Goal: Task Accomplishment & Management: Use online tool/utility

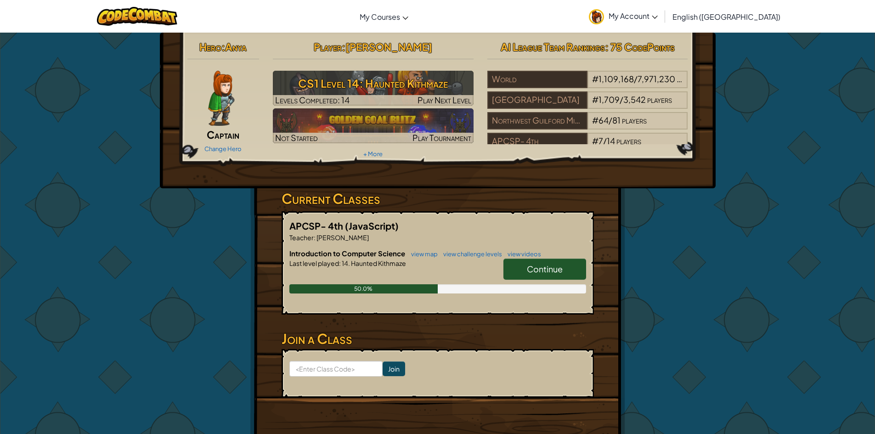
click at [561, 270] on span "Continue" at bounding box center [545, 269] width 36 height 11
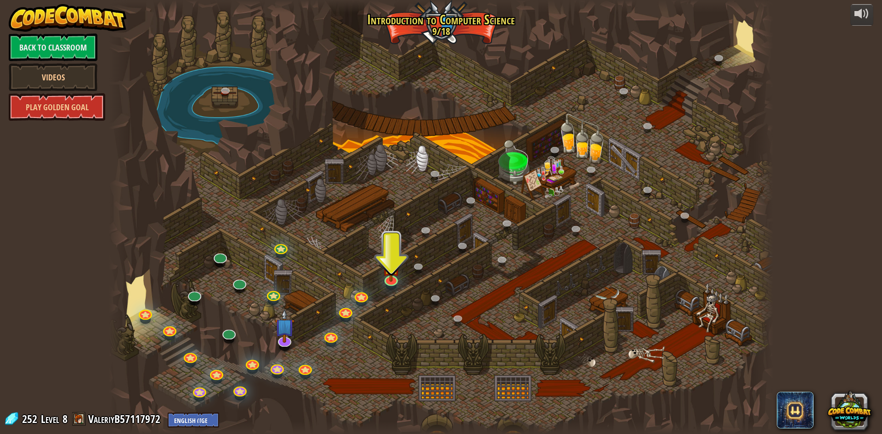
drag, startPoint x: 559, startPoint y: 293, endPoint x: 445, endPoint y: 313, distance: 115.2
drag, startPoint x: 445, startPoint y: 313, endPoint x: 328, endPoint y: 284, distance: 120.2
click at [328, 284] on div at bounding box center [441, 217] width 664 height 434
click at [389, 272] on img at bounding box center [391, 258] width 18 height 41
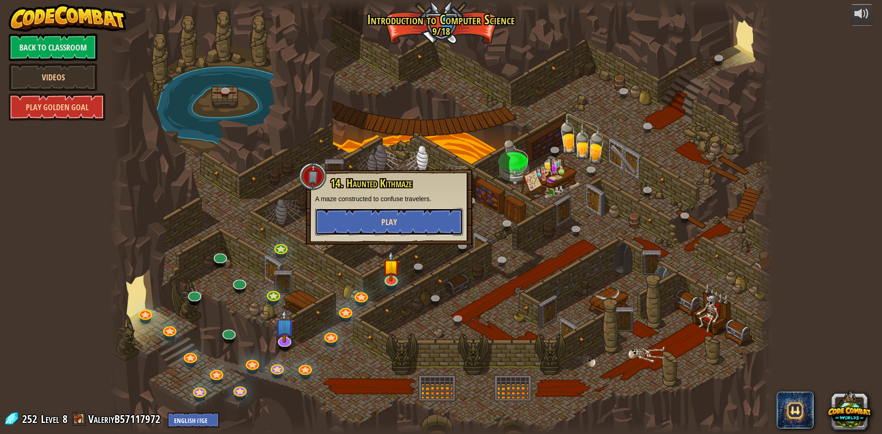
click at [393, 222] on span "Play" at bounding box center [389, 221] width 16 height 11
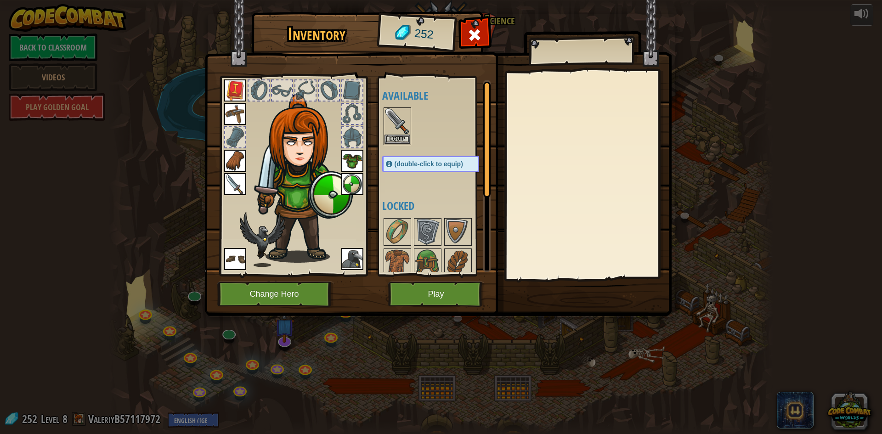
click at [231, 180] on img at bounding box center [235, 184] width 22 height 22
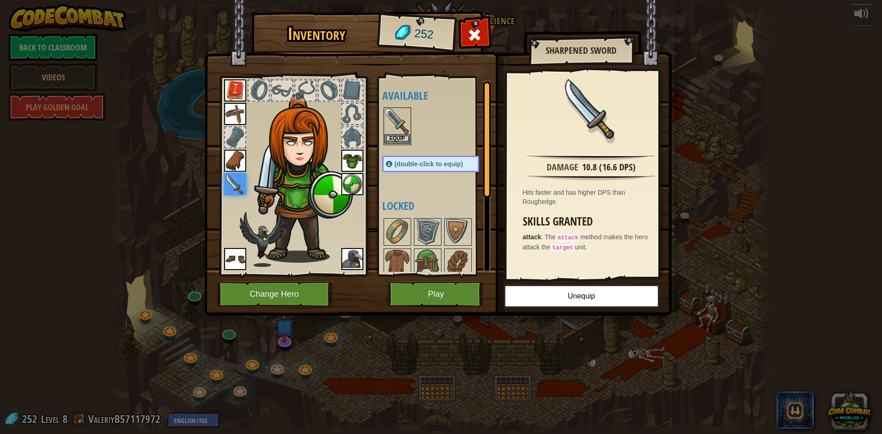
click at [395, 117] on img at bounding box center [397, 121] width 26 height 26
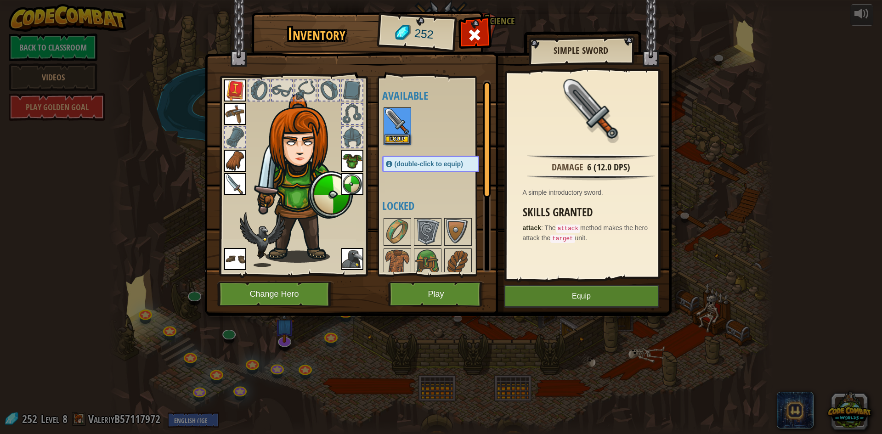
click at [240, 180] on img at bounding box center [235, 184] width 22 height 22
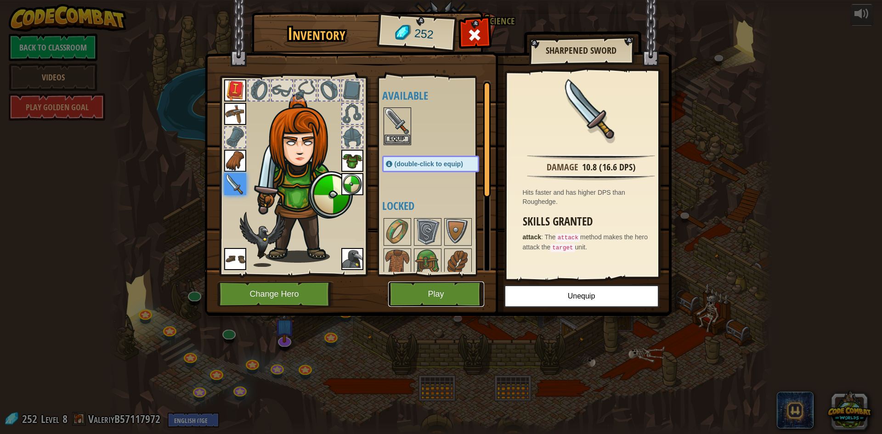
click at [431, 291] on button "Play" at bounding box center [436, 294] width 96 height 25
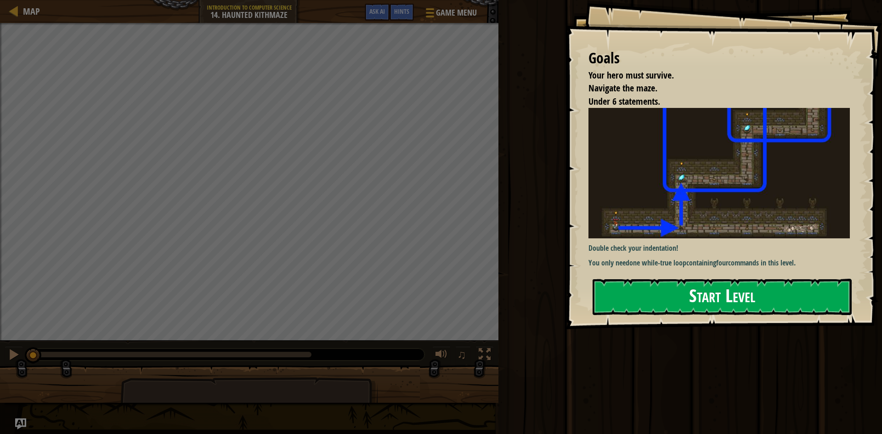
click at [709, 296] on button "Start Level" at bounding box center [722, 297] width 259 height 36
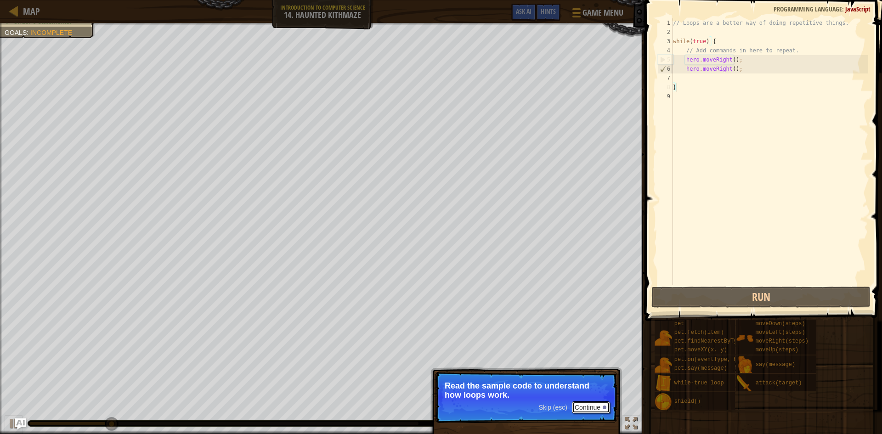
click at [582, 402] on button "Continue" at bounding box center [591, 407] width 38 height 12
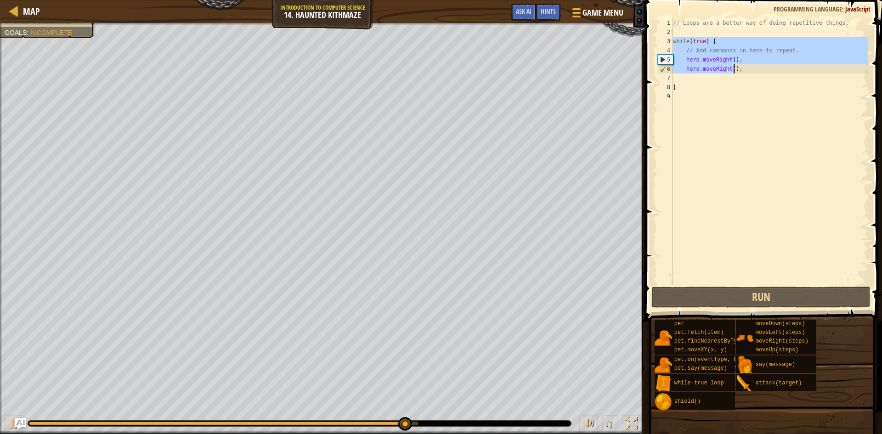
drag, startPoint x: 676, startPoint y: 42, endPoint x: 735, endPoint y: 73, distance: 66.6
click at [735, 73] on div "// Loops are a better way of doing repetitive things. while ( true ) { // Add c…" at bounding box center [769, 160] width 197 height 285
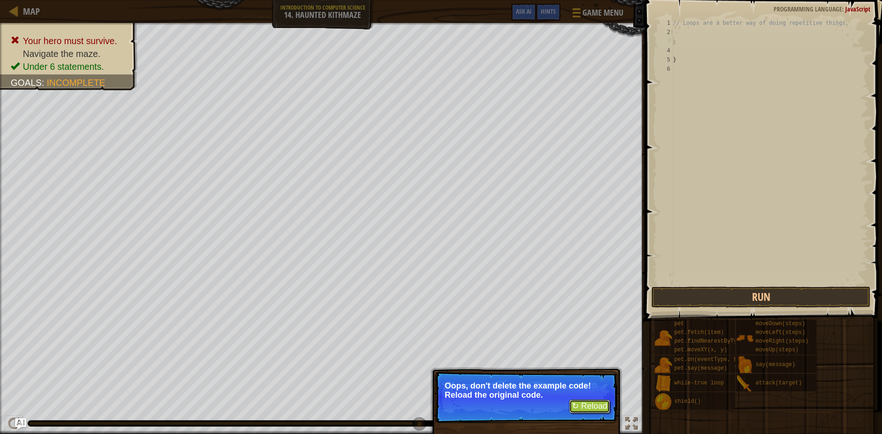
drag, startPoint x: 606, startPoint y: 399, endPoint x: 612, endPoint y: 395, distance: 7.0
click at [607, 399] on p "↻ Reload Oops, don't delete the example code! Reload the original code." at bounding box center [526, 397] width 182 height 51
click at [598, 401] on button "↻ Reload" at bounding box center [589, 407] width 41 height 14
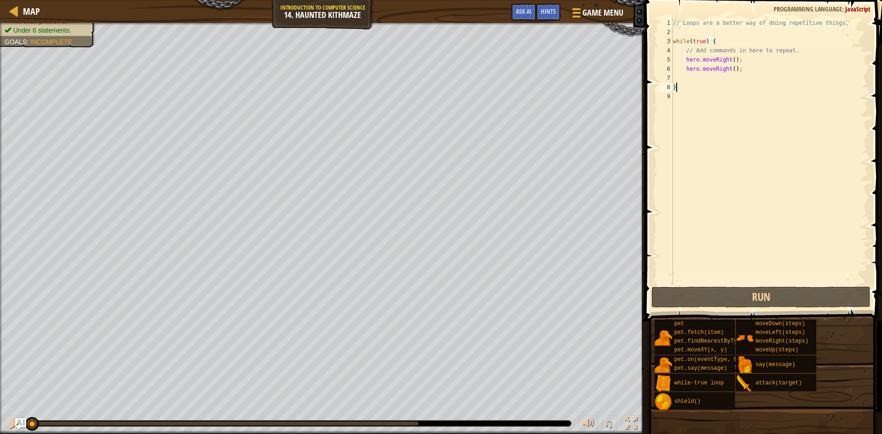
click at [704, 40] on div "// Loops are a better way of doing repetitive things. while ( true ) { // Add c…" at bounding box center [769, 160] width 197 height 285
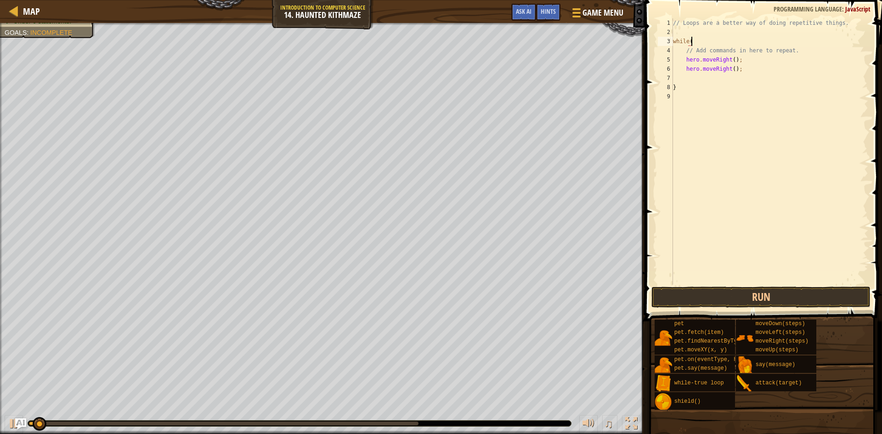
type textarea "while"
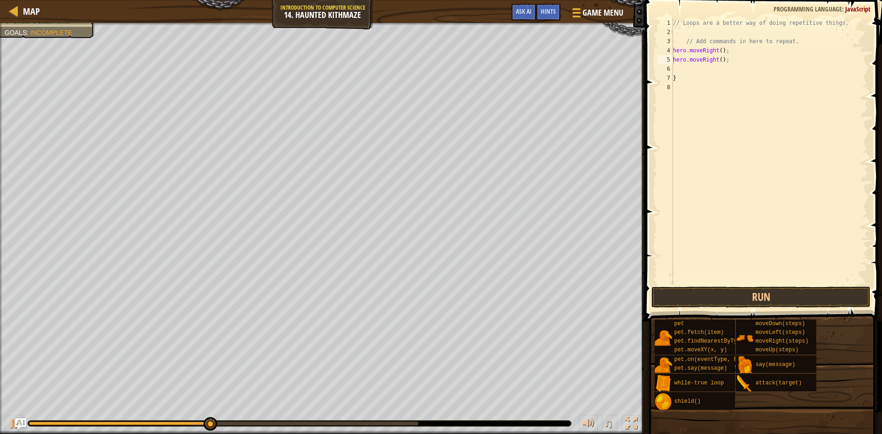
click at [688, 286] on span at bounding box center [764, 147] width 244 height 348
click at [683, 293] on button "Run" at bounding box center [760, 297] width 219 height 21
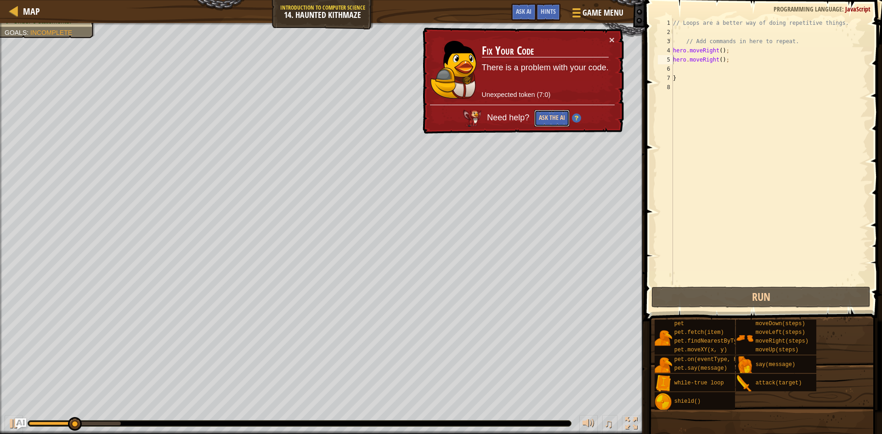
click at [559, 122] on button "Ask the AI" at bounding box center [551, 118] width 35 height 17
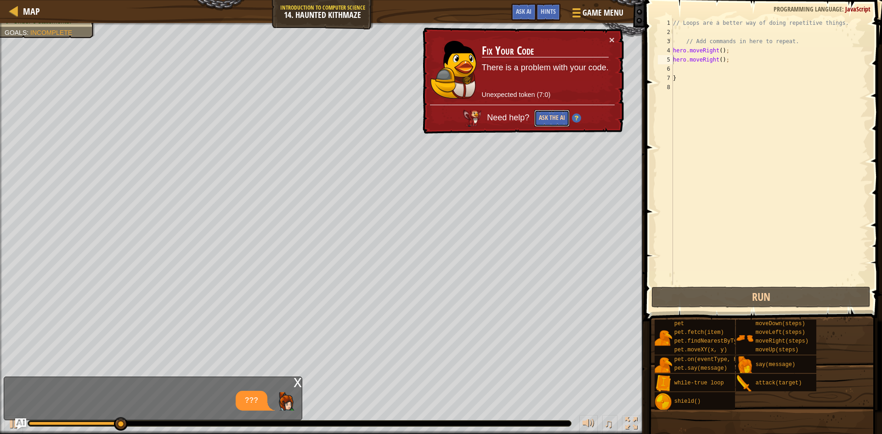
click at [543, 111] on button "Ask the AI" at bounding box center [551, 118] width 35 height 17
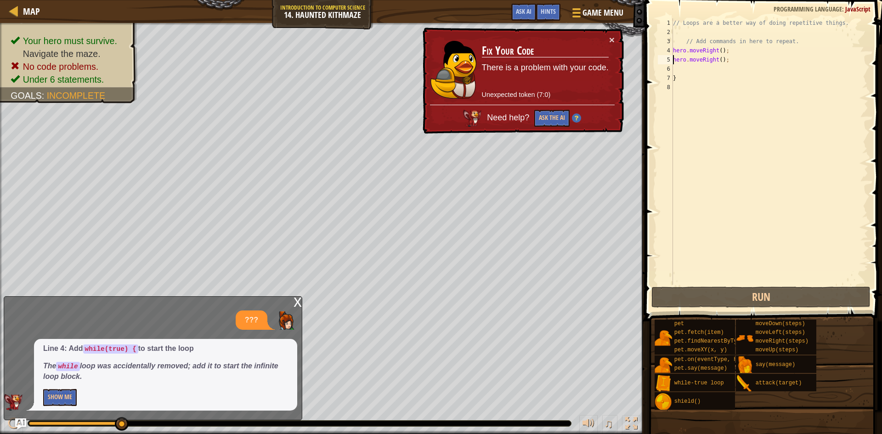
click at [610, 34] on div "× Fix Your Code There is a problem with your code. Unexpected token (7:0) Need …" at bounding box center [522, 81] width 203 height 107
click at [609, 41] on button "×" at bounding box center [612, 40] width 6 height 10
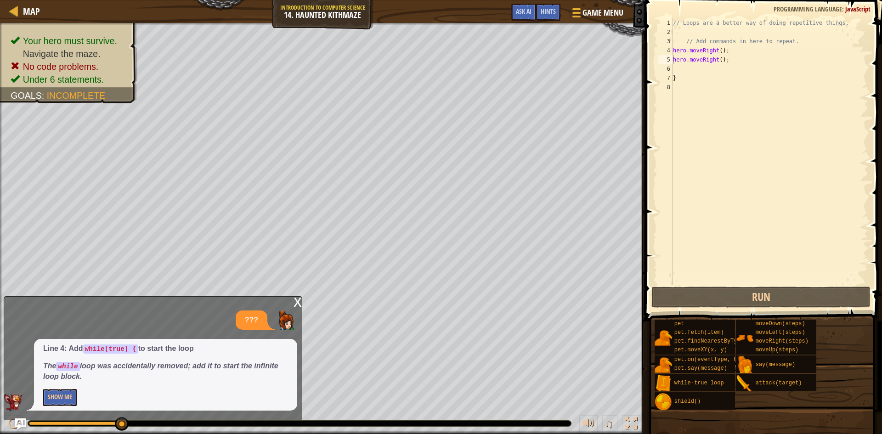
click at [298, 302] on div "x" at bounding box center [298, 301] width 8 height 9
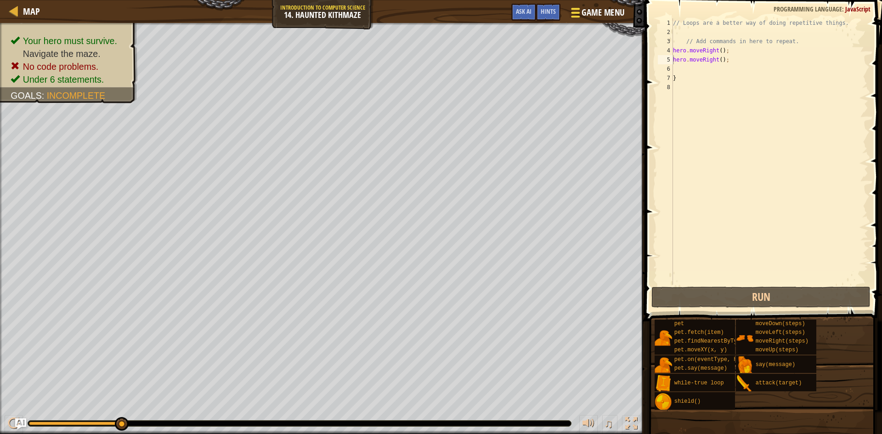
click at [574, 11] on div at bounding box center [575, 12] width 12 height 13
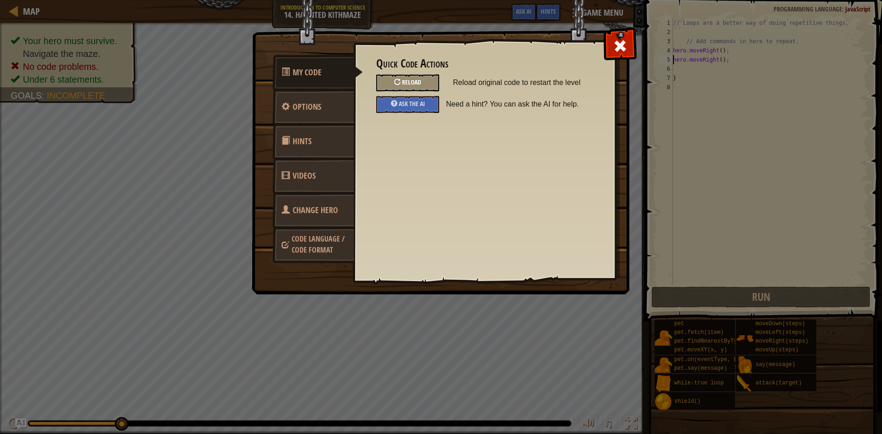
click at [400, 83] on div "Reload" at bounding box center [407, 82] width 63 height 17
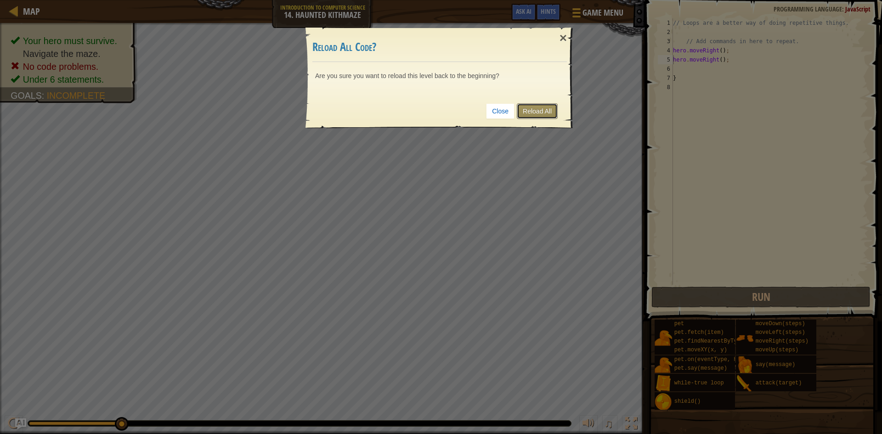
click at [545, 105] on link "Reload All" at bounding box center [537, 111] width 41 height 16
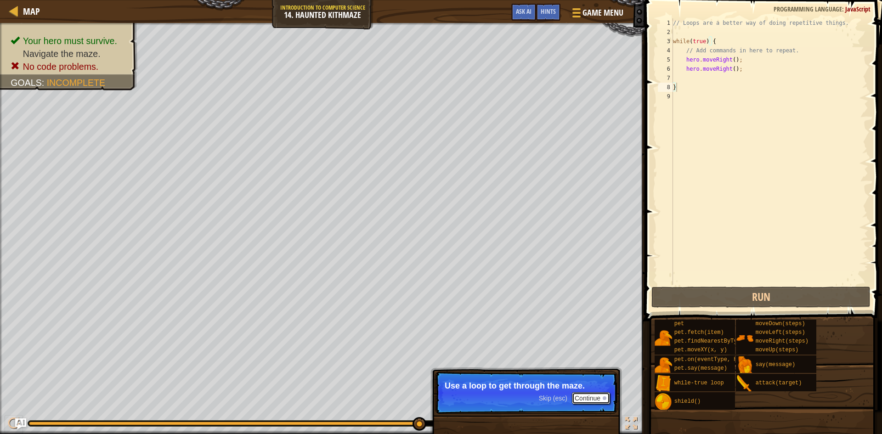
click at [585, 401] on button "Continue" at bounding box center [591, 398] width 38 height 12
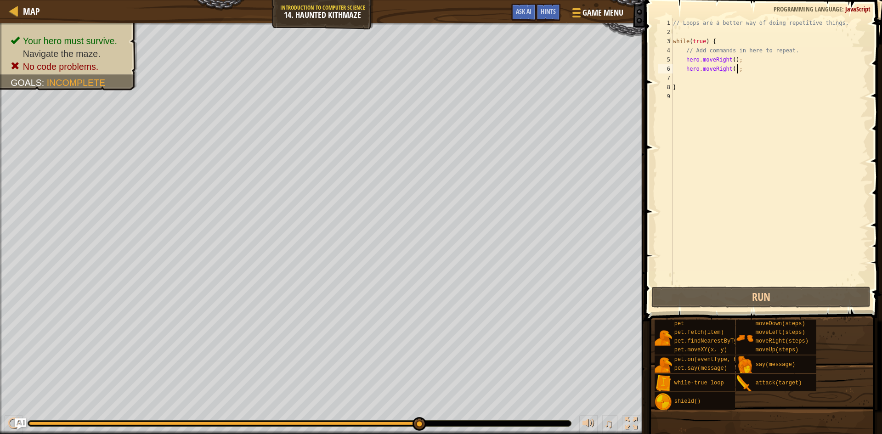
click at [744, 69] on div "// Loops are a better way of doing repetitive things. while ( true ) { // Add c…" at bounding box center [769, 160] width 197 height 285
type textarea "hero.moveRight();"
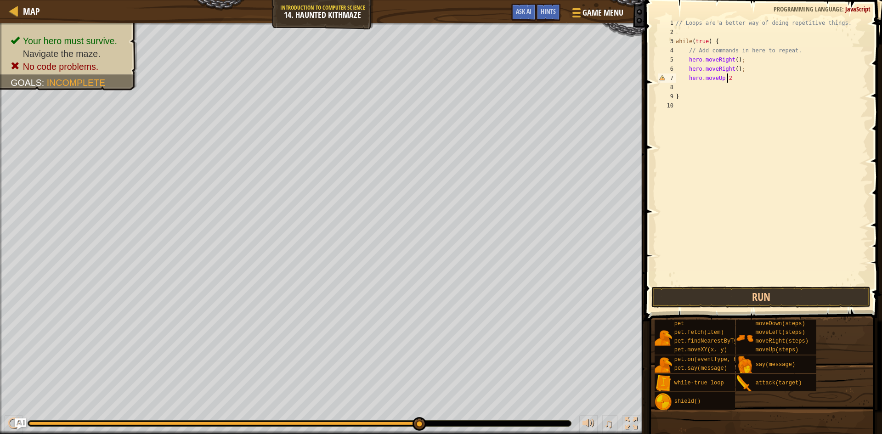
scroll to position [4, 4]
type textarea "hero.moveUp(2)"
click at [725, 298] on button "Run" at bounding box center [760, 297] width 219 height 21
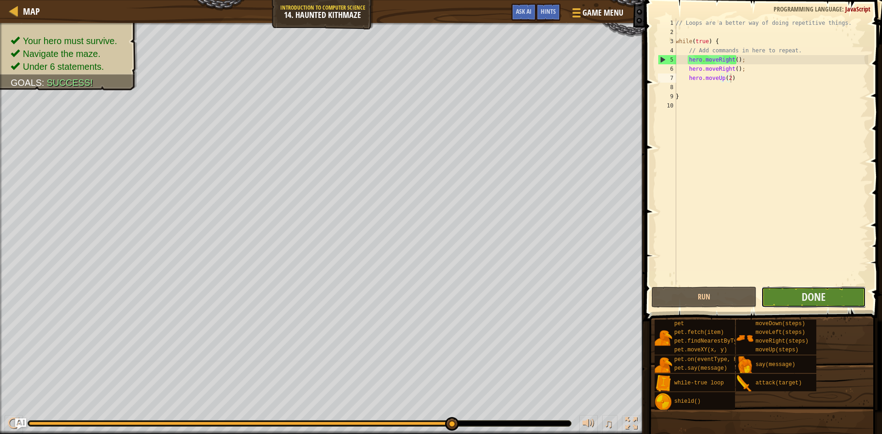
click at [796, 291] on button "Done" at bounding box center [813, 297] width 105 height 21
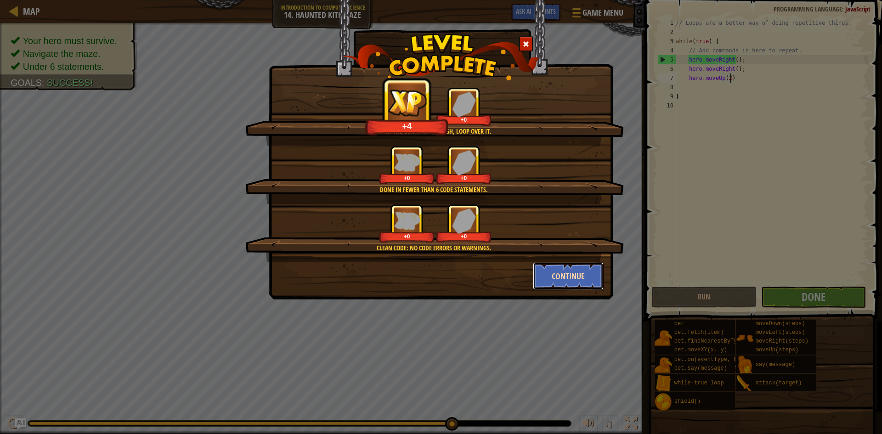
click at [565, 285] on button "Continue" at bounding box center [568, 276] width 71 height 28
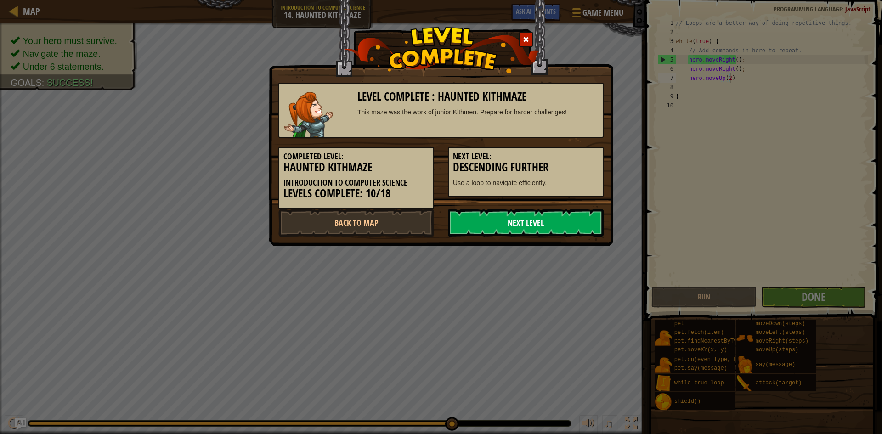
click at [568, 230] on link "Next Level" at bounding box center [526, 223] width 156 height 28
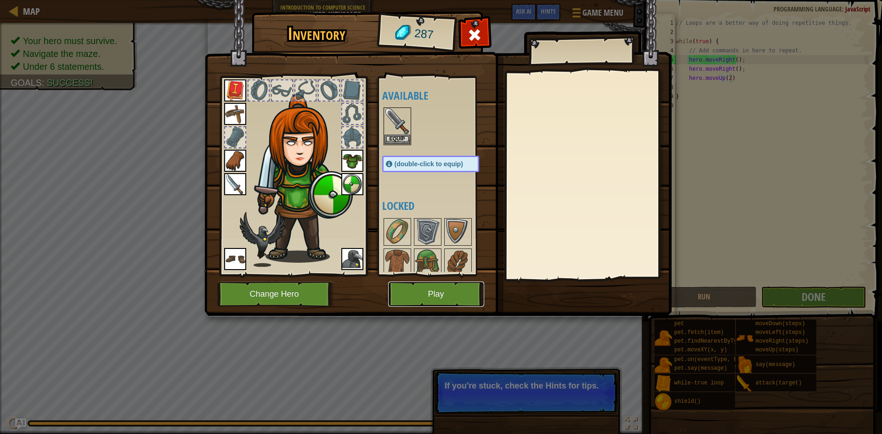
click at [433, 292] on button "Play" at bounding box center [436, 294] width 96 height 25
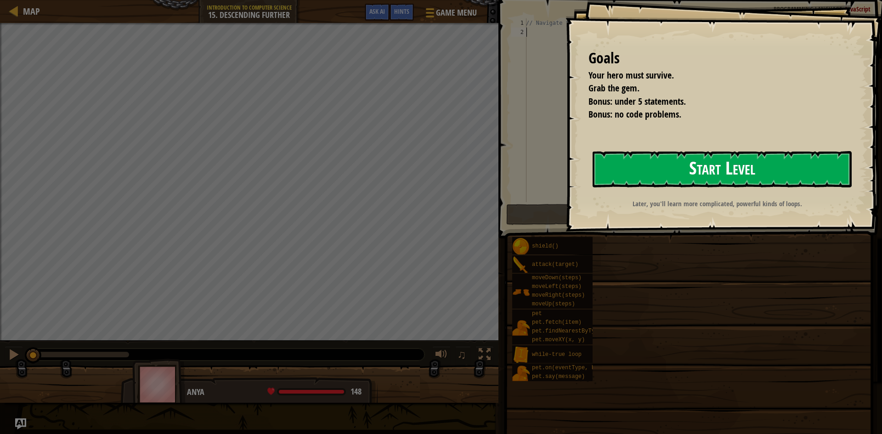
click at [762, 158] on button "Start Level" at bounding box center [722, 169] width 259 height 36
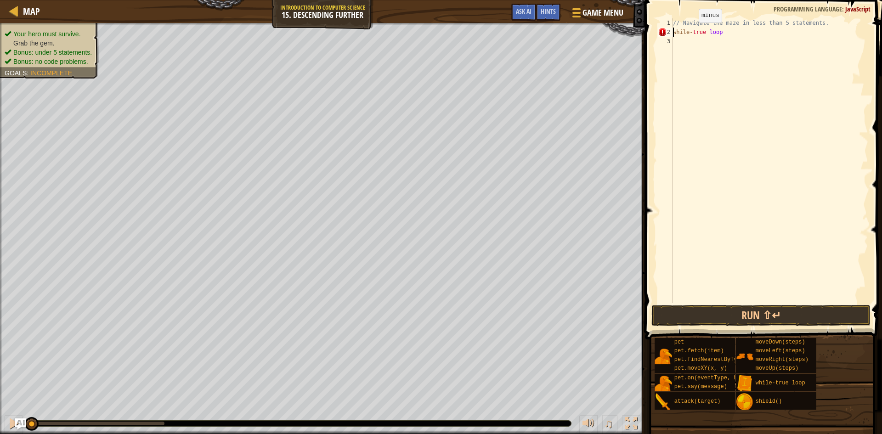
click at [691, 32] on div "// Navigate the maze in less than 5 statements. while - true loop" at bounding box center [769, 169] width 197 height 303
type textarea "while(true loop"
type textarea "while(true) loop"
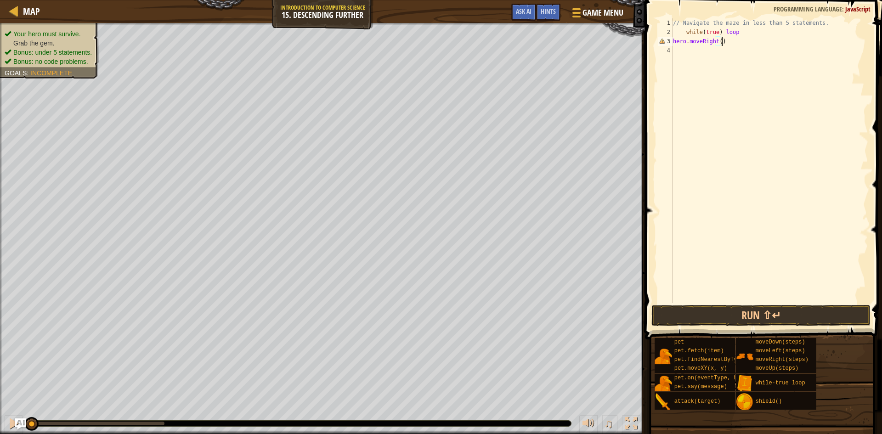
scroll to position [4, 4]
click at [750, 310] on button "Run ⇧↵" at bounding box center [760, 315] width 219 height 21
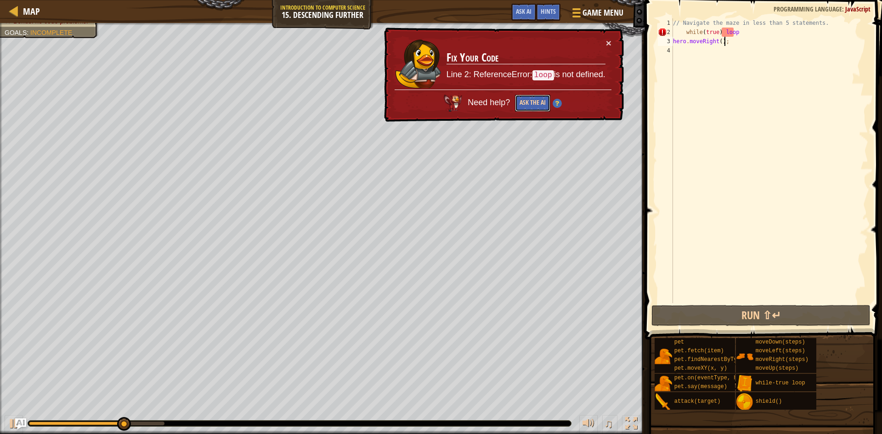
click at [523, 102] on button "Ask the AI" at bounding box center [532, 103] width 35 height 17
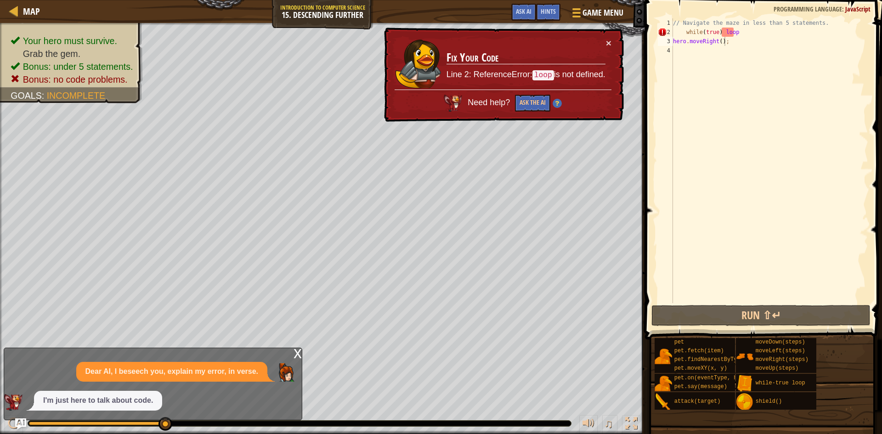
click at [123, 399] on p "I'm just here to talk about code." at bounding box center [98, 400] width 110 height 11
click at [609, 43] on button "×" at bounding box center [609, 43] width 6 height 10
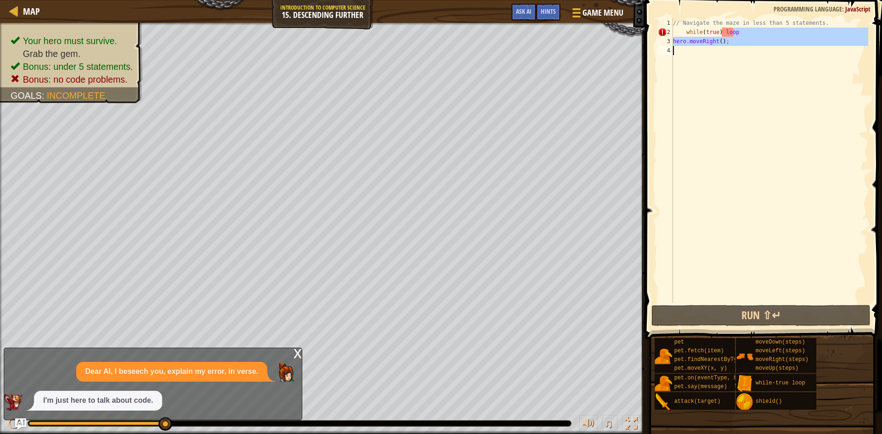
drag, startPoint x: 734, startPoint y: 36, endPoint x: 650, endPoint y: 60, distance: 86.9
click at [650, 60] on div "hero.moveRight(); 1 2 3 4 // Navigate the maze in less than 5 statements. while…" at bounding box center [762, 188] width 240 height 367
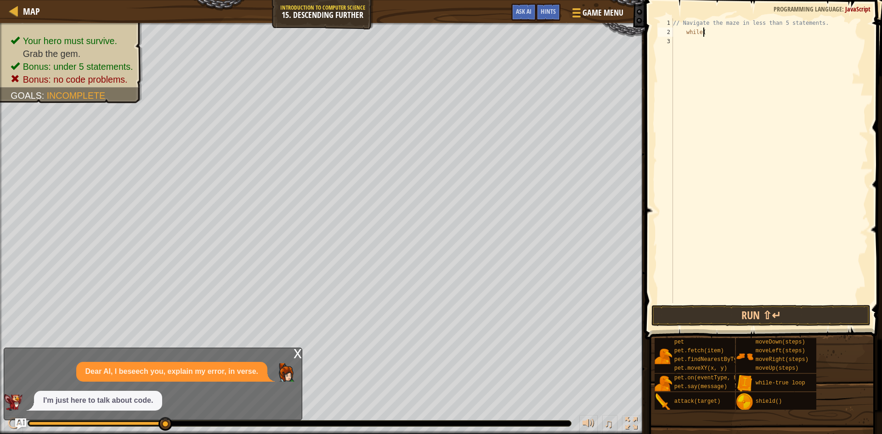
type textarea "w"
type textarea "loop"
click at [728, 46] on div "while-true loop press enter" at bounding box center [758, 58] width 174 height 41
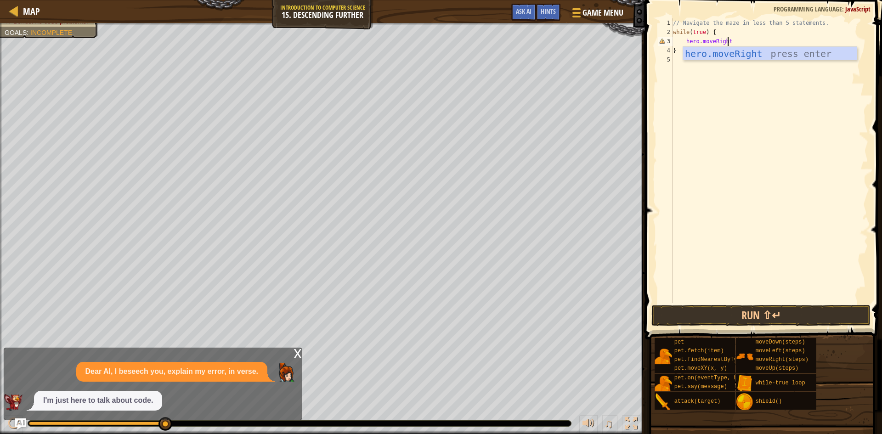
scroll to position [4, 4]
type textarea "hero.moveRight(2);"
click at [734, 64] on div "// Navigate the maze in less than 5 statements. while ( true ) { hero . moveRig…" at bounding box center [769, 169] width 197 height 303
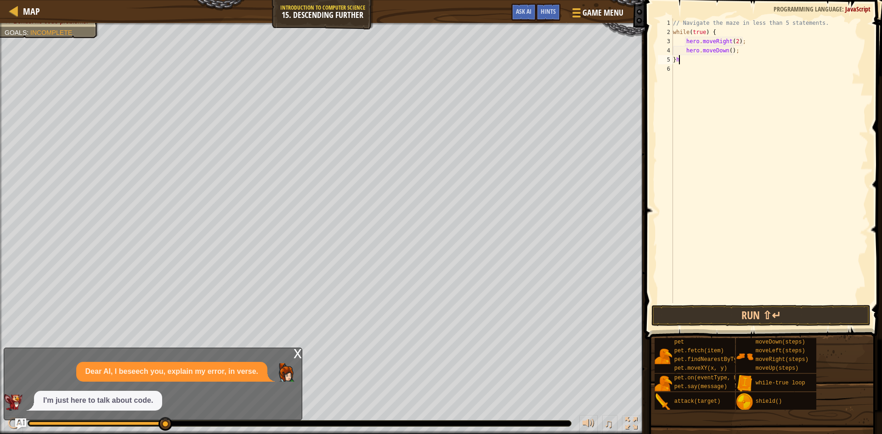
type textarea "}"
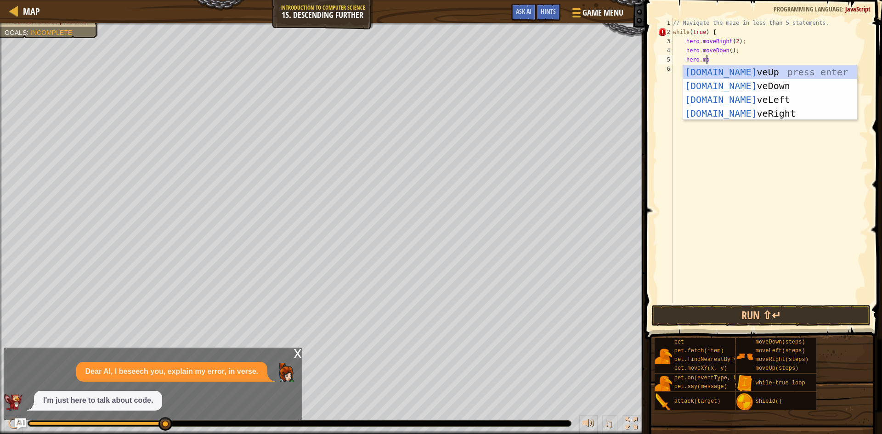
scroll to position [4, 3]
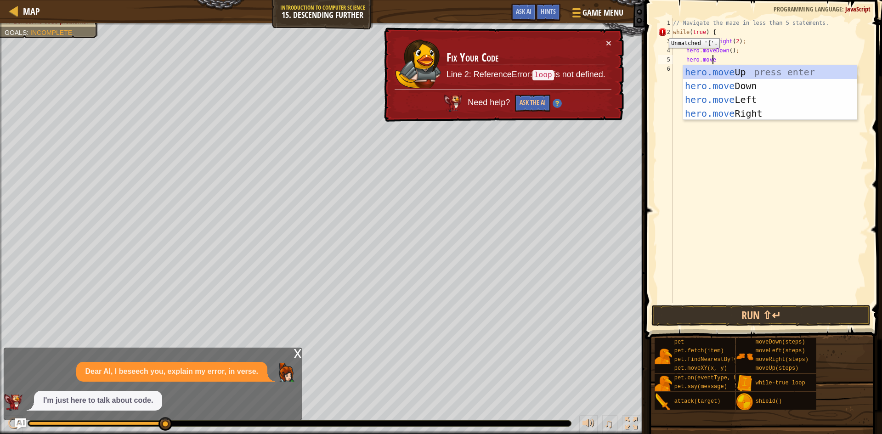
click at [662, 31] on div "2" at bounding box center [665, 32] width 15 height 9
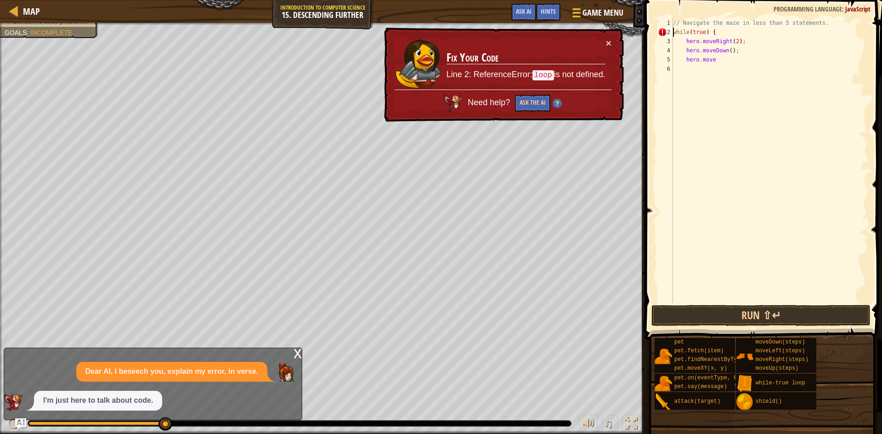
click at [716, 28] on div "// Navigate the maze in less than 5 statements. while ( true ) { hero . moveRig…" at bounding box center [769, 169] width 197 height 303
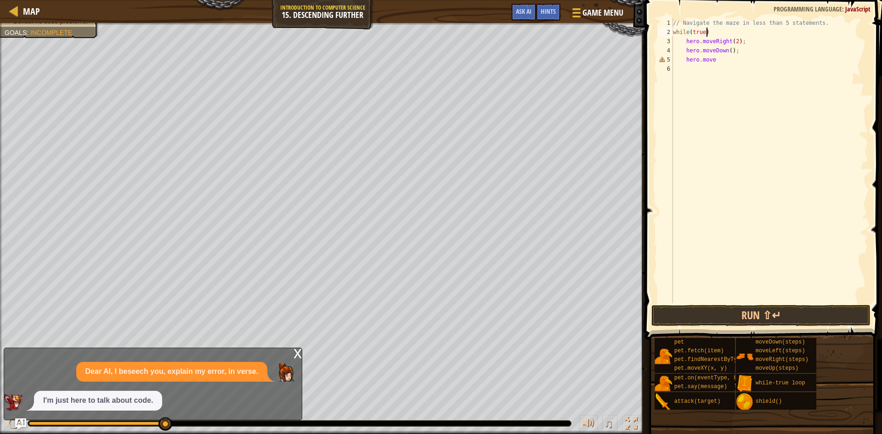
scroll to position [4, 2]
click at [723, 63] on div "// Navigate the maze in less than 5 statements. while ( true ) hero . moveRight…" at bounding box center [769, 169] width 197 height 303
type textarea "hero.moveRight(2)"
click at [773, 304] on span at bounding box center [764, 156] width 244 height 367
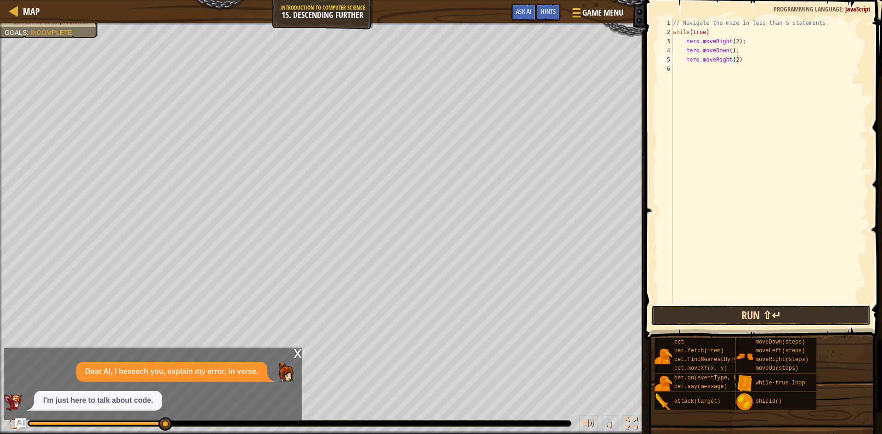
click at [777, 318] on button "Run ⇧↵" at bounding box center [760, 315] width 219 height 21
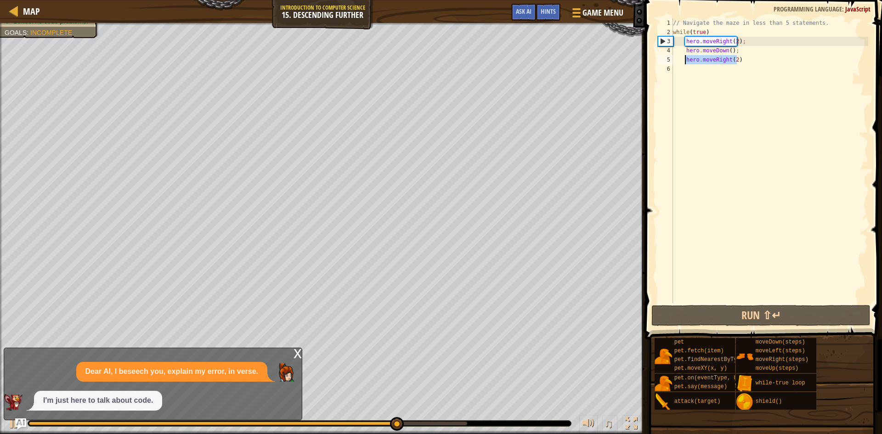
drag, startPoint x: 752, startPoint y: 62, endPoint x: 686, endPoint y: 56, distance: 66.0
click at [686, 56] on div "// Navigate the maze in less than 5 statements. while ( true ) hero . moveRight…" at bounding box center [769, 169] width 197 height 303
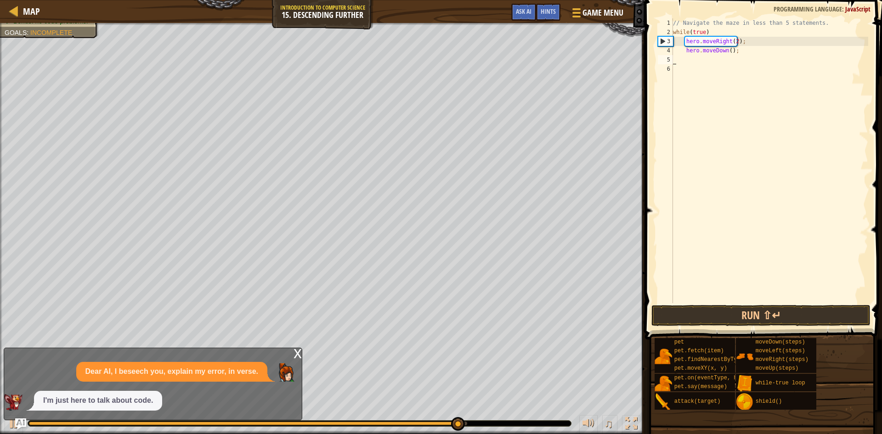
scroll to position [4, 0]
type textarea "hero.moveDown();"
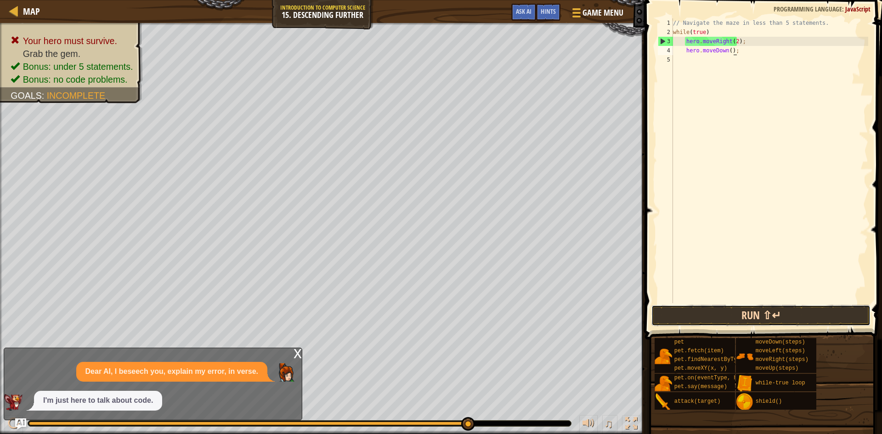
click at [747, 316] on button "Run ⇧↵" at bounding box center [760, 315] width 219 height 21
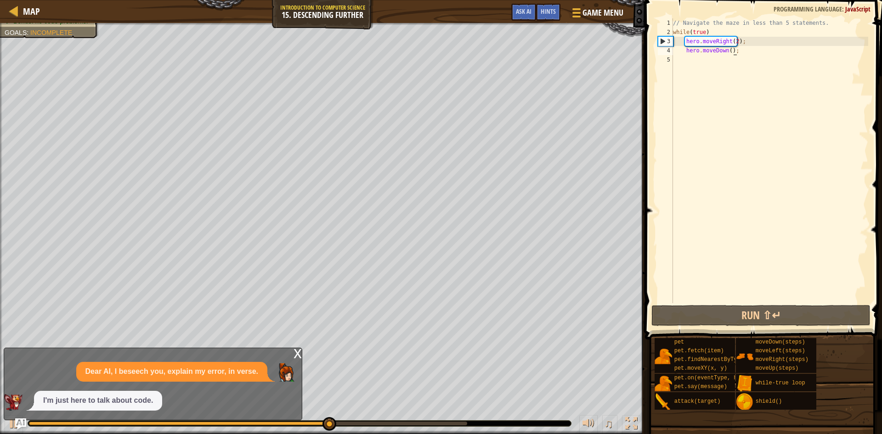
click at [742, 47] on div "// Navigate the maze in less than 5 statements. while ( true ) hero . moveRight…" at bounding box center [769, 169] width 197 height 303
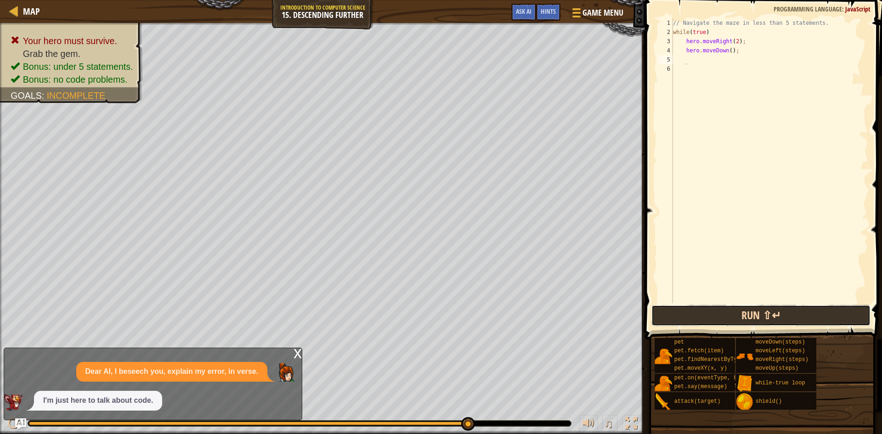
click at [701, 317] on button "Run ⇧↵" at bounding box center [760, 315] width 219 height 21
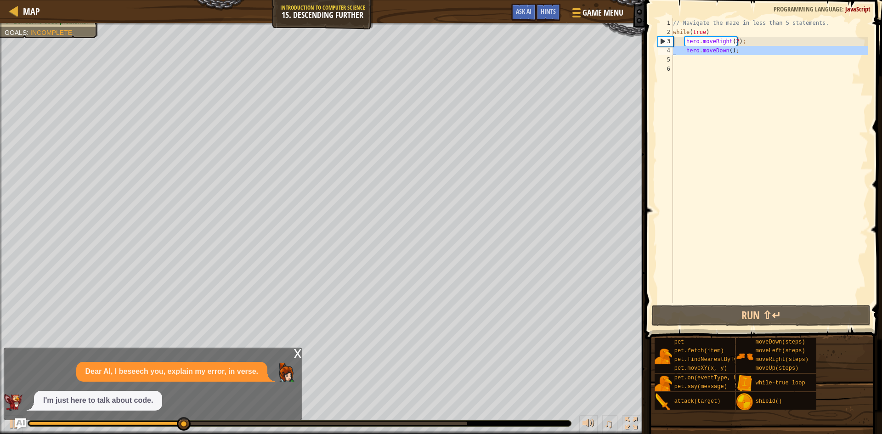
click at [665, 50] on div "4" at bounding box center [665, 50] width 15 height 9
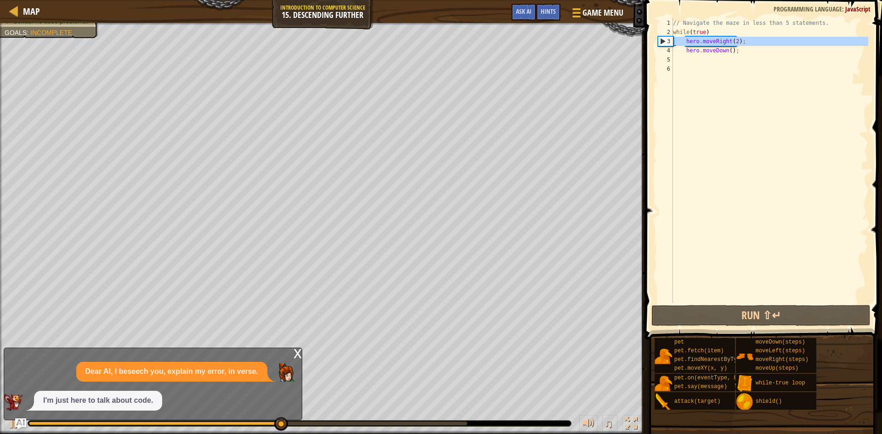
drag, startPoint x: 661, startPoint y: 40, endPoint x: 660, endPoint y: 56, distance: 16.1
type textarea "hero.moveDown();"
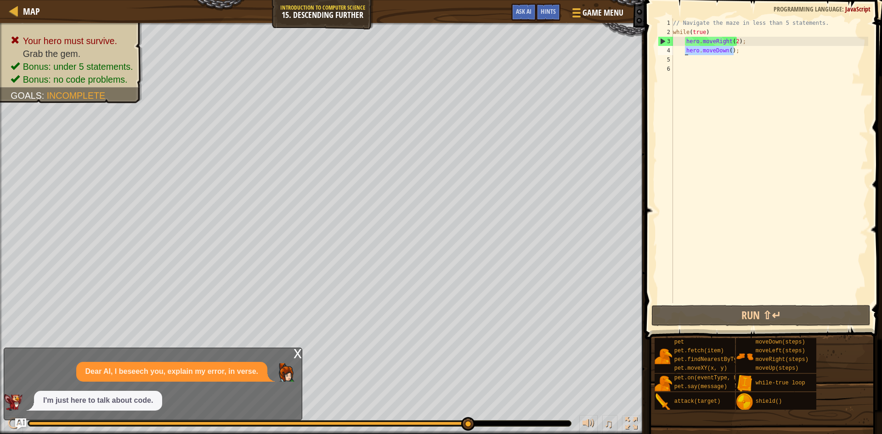
drag, startPoint x: 736, startPoint y: 51, endPoint x: 683, endPoint y: 53, distance: 53.3
click at [683, 53] on div "// Navigate the maze in less than 5 statements. while ( true ) hero . moveRight…" at bounding box center [769, 169] width 197 height 303
type textarea "hero.moveDown();"
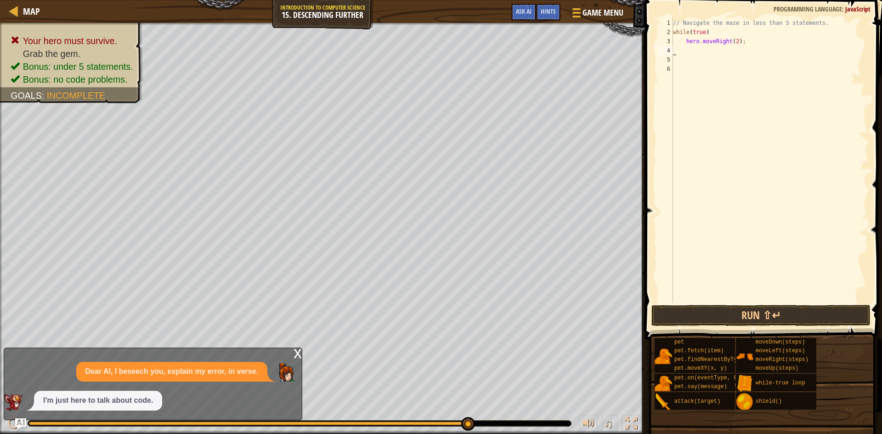
type textarea "hero.moveRight(2);"
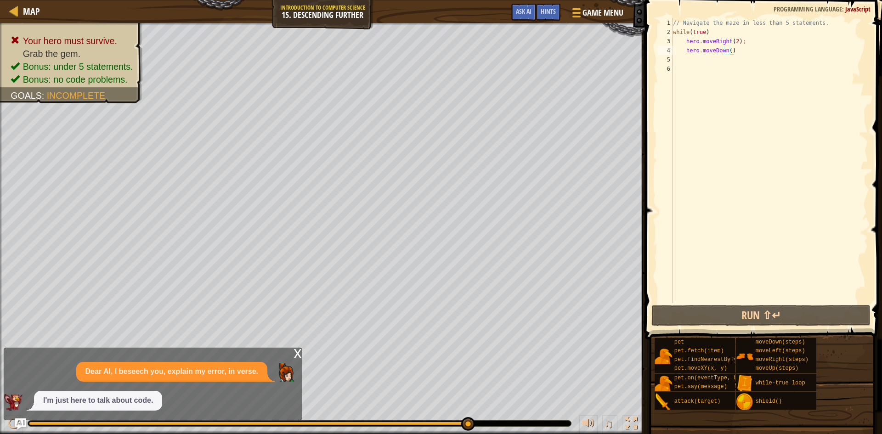
scroll to position [4, 5]
click at [706, 326] on div "hero.moveDown(); 1 2 3 4 5 6 // Navigate the maze in less than 5 statements. wh…" at bounding box center [762, 188] width 240 height 367
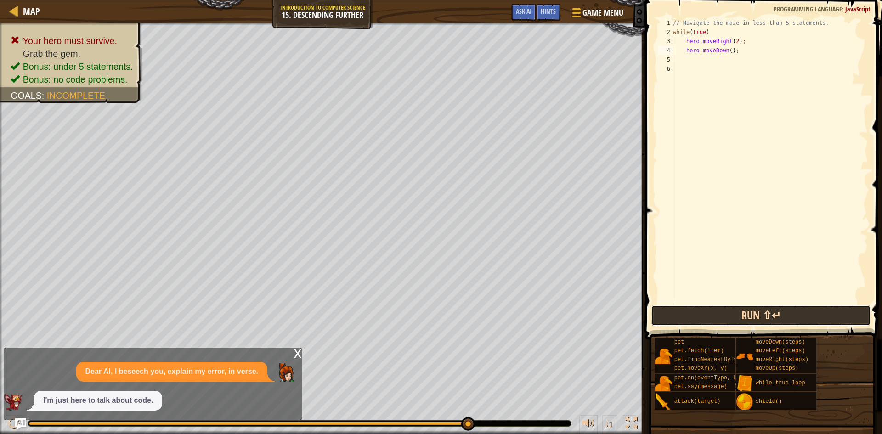
click at [708, 322] on button "Run ⇧↵" at bounding box center [760, 315] width 219 height 21
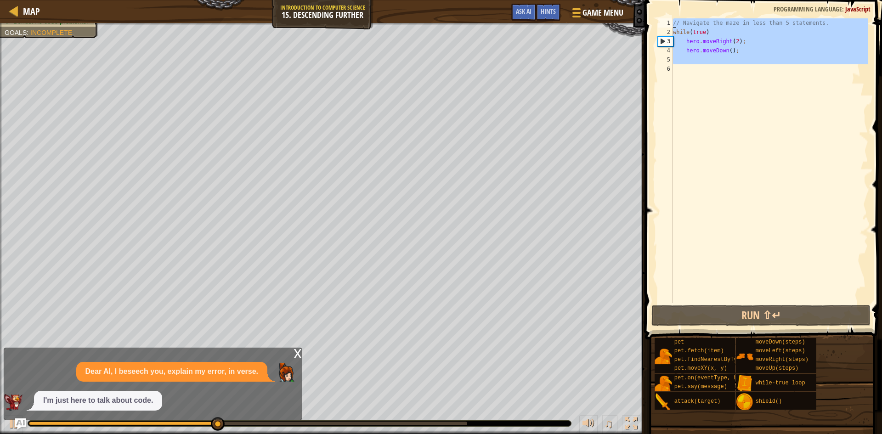
drag, startPoint x: 610, startPoint y: -1, endPoint x: 524, endPoint y: -40, distance: 94.8
click at [524, 0] on html "Map Introduction to Computer Science 15. Descending Further Game Menu Done Hint…" at bounding box center [441, 0] width 882 height 0
type textarea "// Navigate the maze in less than 5 statements. while(true)"
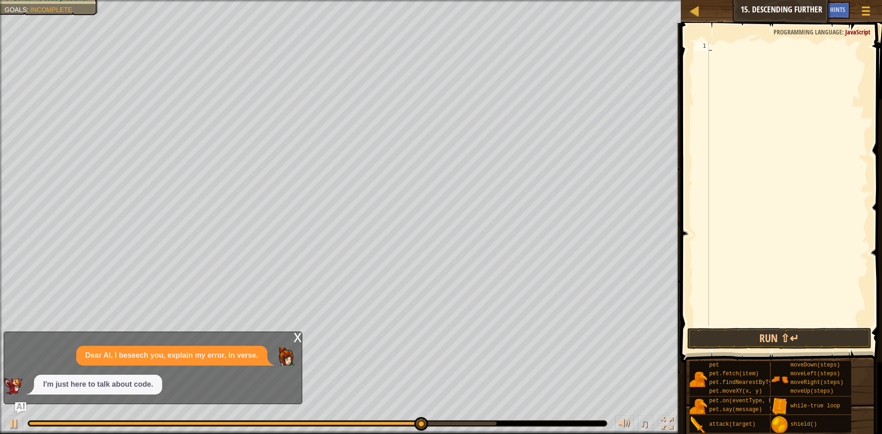
click at [734, 323] on div at bounding box center [787, 192] width 161 height 303
click at [727, 342] on button "Run ⇧↵" at bounding box center [779, 338] width 184 height 21
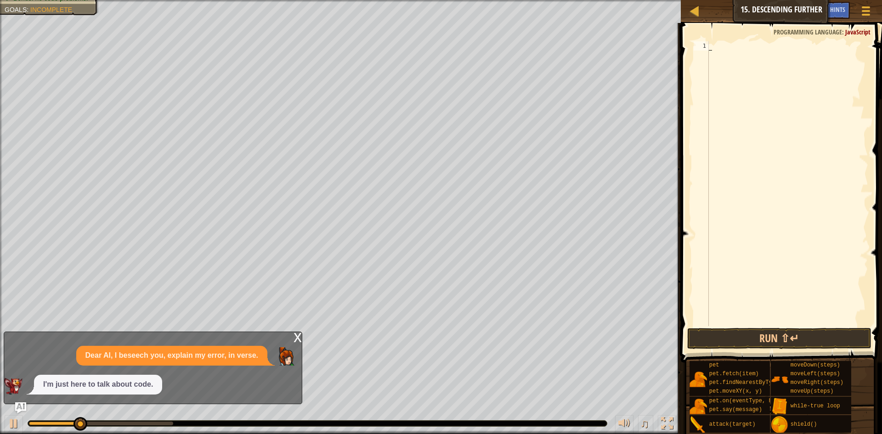
click at [1, 378] on div "Your hero must survive. Grab the gem. Bonus: under 5 statements. Bonus: no code…" at bounding box center [340, 217] width 681 height 434
drag, startPoint x: 0, startPoint y: 392, endPoint x: 0, endPoint y: 401, distance: 8.7
click at [0, 401] on div at bounding box center [1, 224] width 2 height 448
click at [3, 425] on div "♫" at bounding box center [340, 421] width 681 height 28
click at [14, 422] on div at bounding box center [14, 424] width 12 height 12
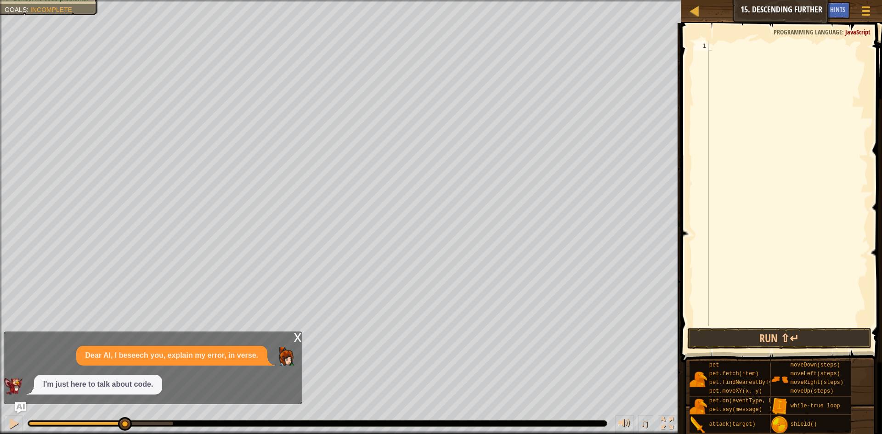
drag, startPoint x: 115, startPoint y: 390, endPoint x: 140, endPoint y: 383, distance: 25.9
click at [123, 388] on div "I'm just here to talk about code." at bounding box center [98, 385] width 128 height 20
drag, startPoint x: 179, startPoint y: 372, endPoint x: 252, endPoint y: 358, distance: 74.3
click at [252, 358] on div "Dear AI, I beseech you, explain my error, in verse. I'm just here to talk about…" at bounding box center [150, 370] width 293 height 49
drag, startPoint x: 222, startPoint y: 361, endPoint x: 204, endPoint y: 364, distance: 17.7
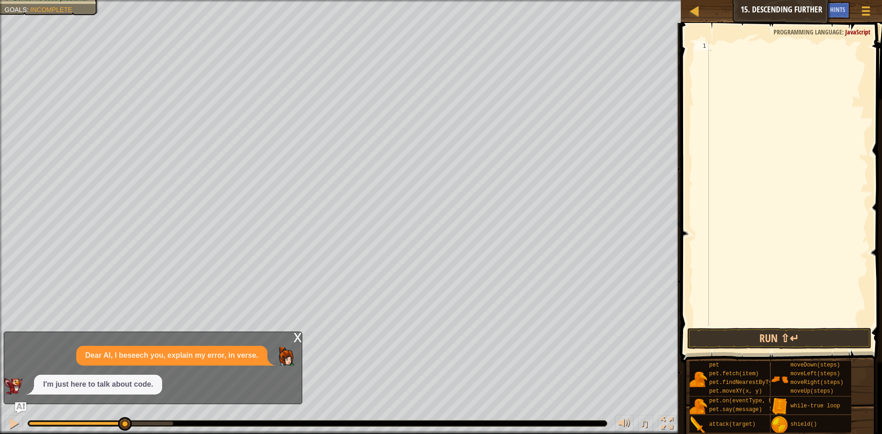
click at [204, 364] on div "Dear AI, I beseech you, explain my error, in verse." at bounding box center [171, 356] width 191 height 20
click at [766, 45] on div "while - true loop" at bounding box center [787, 192] width 161 height 303
drag, startPoint x: 739, startPoint y: 44, endPoint x: 740, endPoint y: 51, distance: 7.4
click at [739, 44] on div "while - true {" at bounding box center [787, 192] width 161 height 303
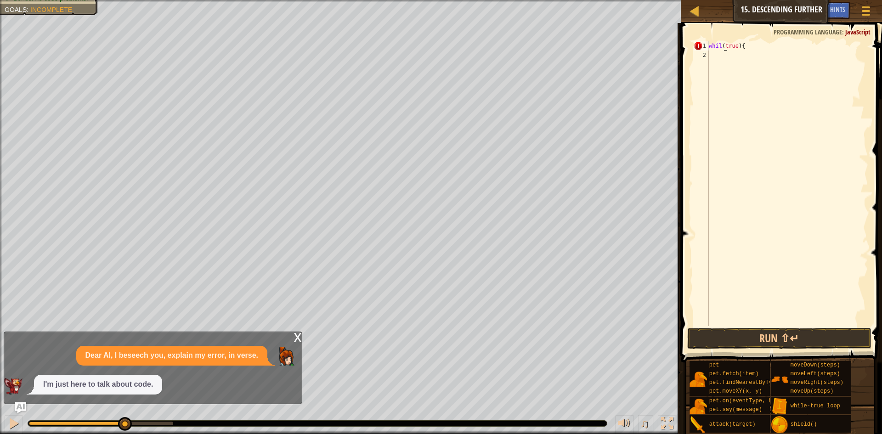
scroll to position [4, 1]
click at [740, 48] on div "whil ( true ) {" at bounding box center [787, 192] width 161 height 303
type textarea "whil(true) {"
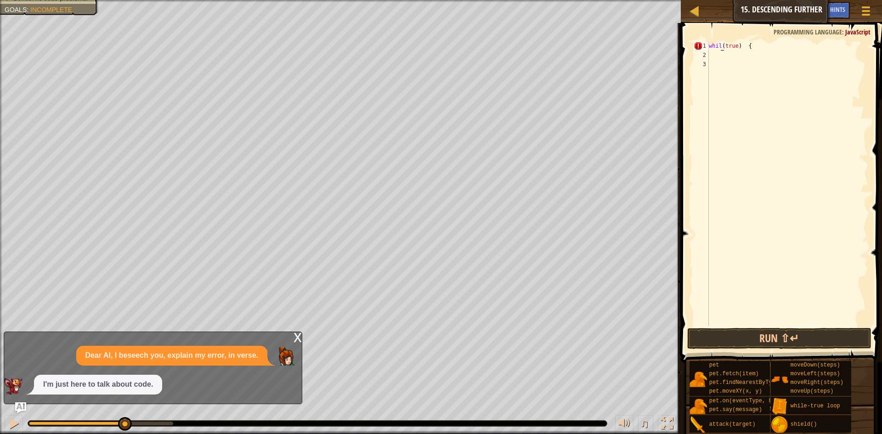
click at [720, 42] on div "whil ( true ) {" at bounding box center [787, 192] width 161 height 303
type textarea "while(true) {"
click at [759, 84] on div "whiletrue ) {" at bounding box center [787, 192] width 161 height 303
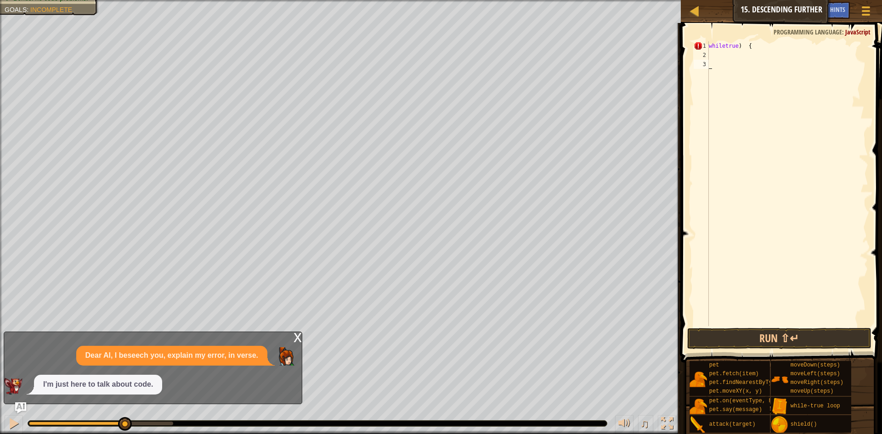
click at [743, 55] on div "whiletrue ) {" at bounding box center [787, 192] width 161 height 303
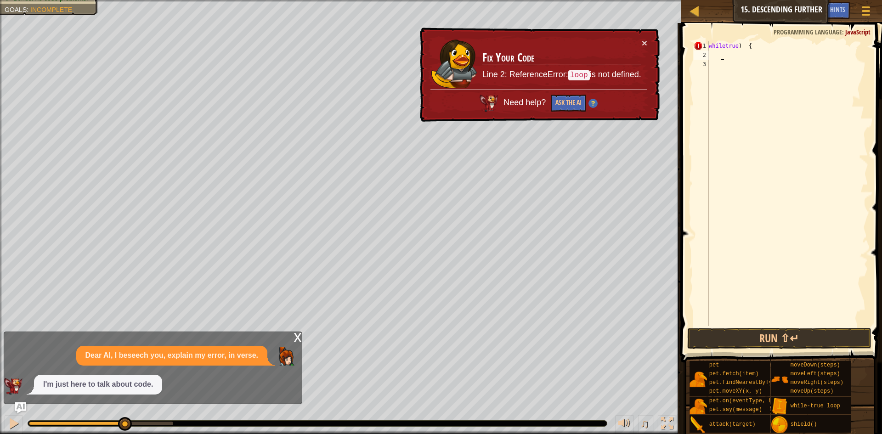
click at [722, 44] on div "whiletrue ) {" at bounding box center [787, 192] width 161 height 303
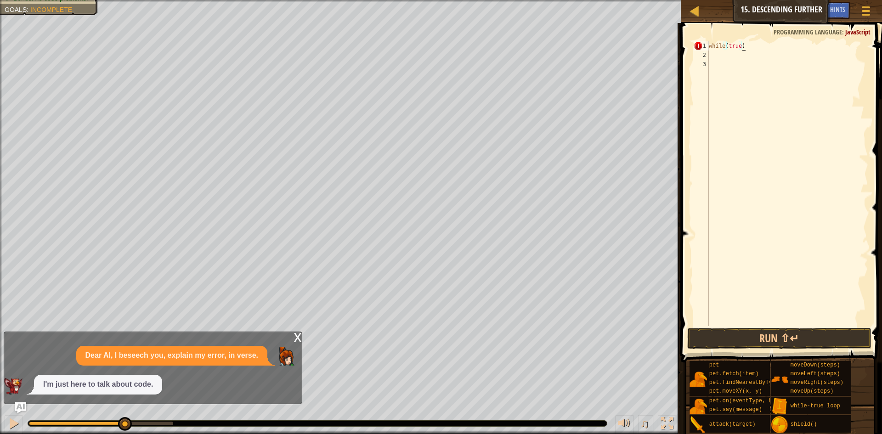
scroll to position [4, 3]
type textarea "while(true) {"
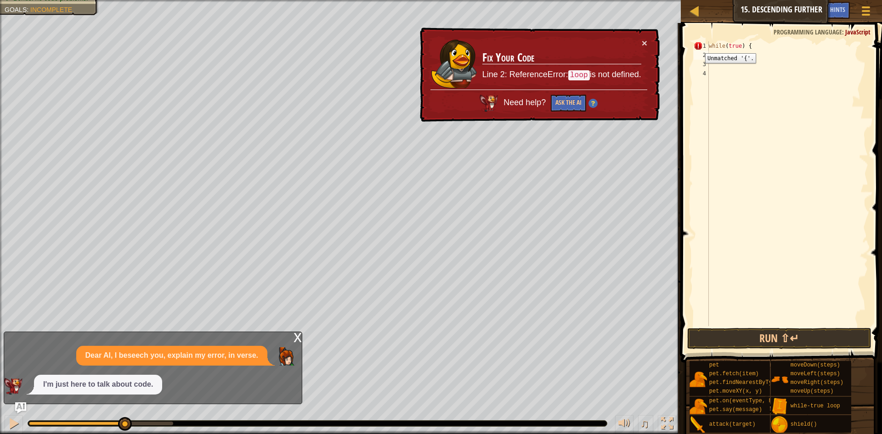
click at [698, 46] on div "1" at bounding box center [701, 45] width 15 height 9
click at [535, 18] on div "Map Introduction to Computer Science 15. Descending Further Game Menu Done Hint…" at bounding box center [441, 217] width 882 height 434
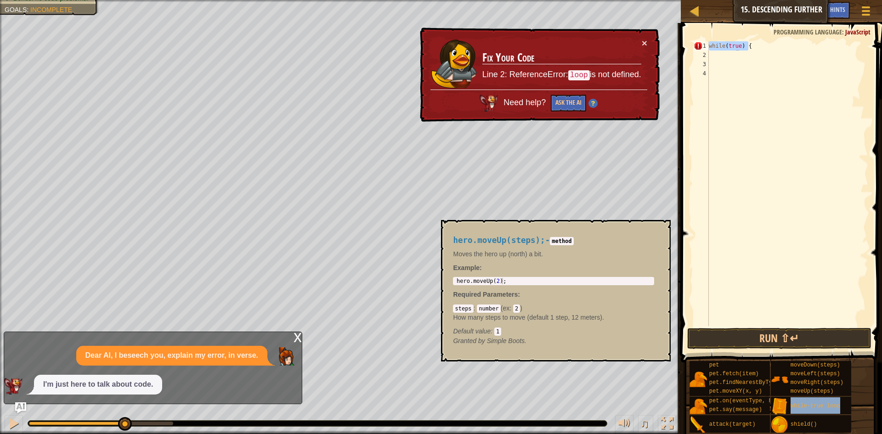
type textarea "while(truwhile-true [PERSON_NAME]) {"
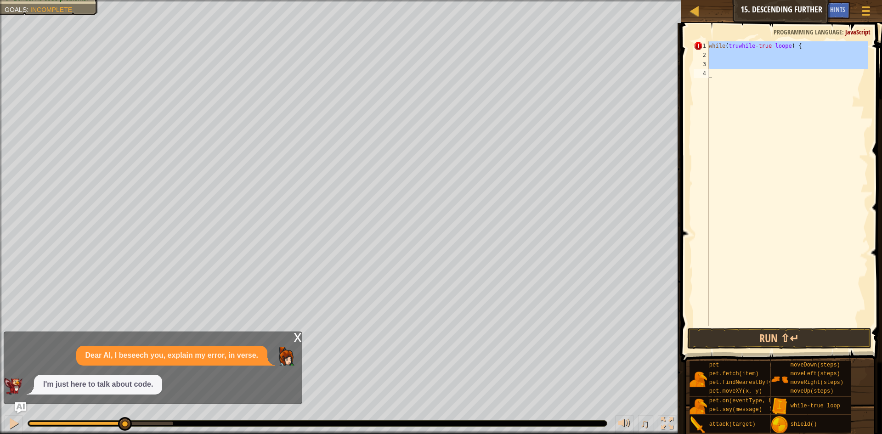
scroll to position [4, 0]
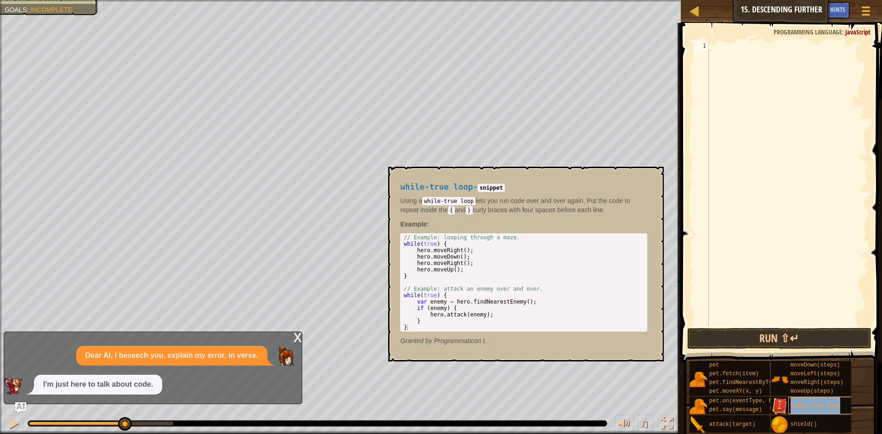
type textarea "while-true loop"
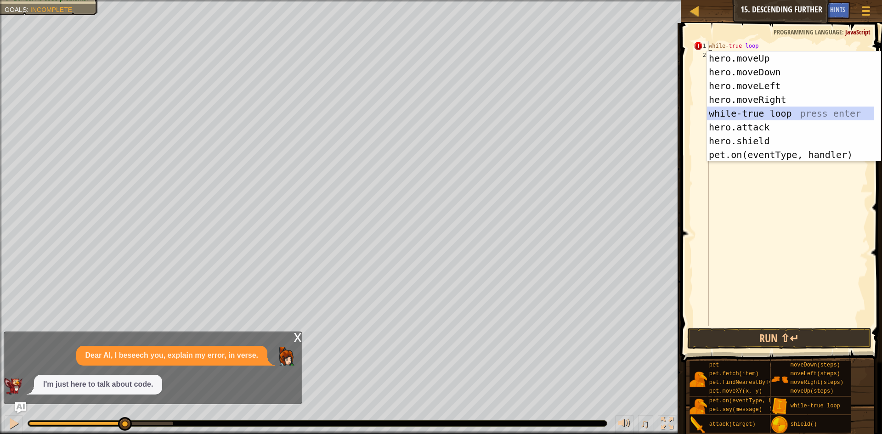
click at [773, 114] on div "hero.moveUp press enter hero.moveDown press enter hero.moveLeft press enter her…" at bounding box center [794, 120] width 174 height 138
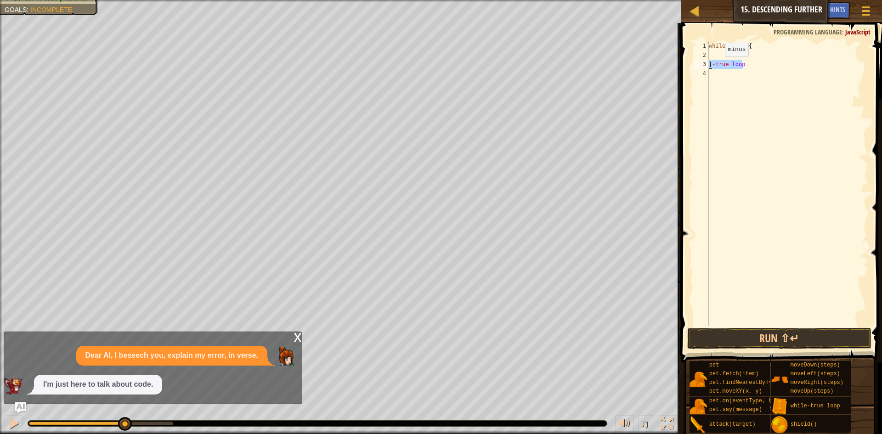
drag, startPoint x: 745, startPoint y: 66, endPoint x: 683, endPoint y: 71, distance: 62.3
click at [683, 71] on div "1 2 3 4 while ( true ) { } - true loop הההההההההההההההההההההההההההההההההההההההה…" at bounding box center [780, 211] width 204 height 367
type textarea "}-true loop"
drag, startPoint x: 756, startPoint y: 69, endPoint x: 706, endPoint y: 65, distance: 49.7
click at [706, 65] on div "1 2 3 4 while ( true ) { } - true loop הההההההההההההההההההההההההההההההההההההההה…" at bounding box center [780, 183] width 176 height 285
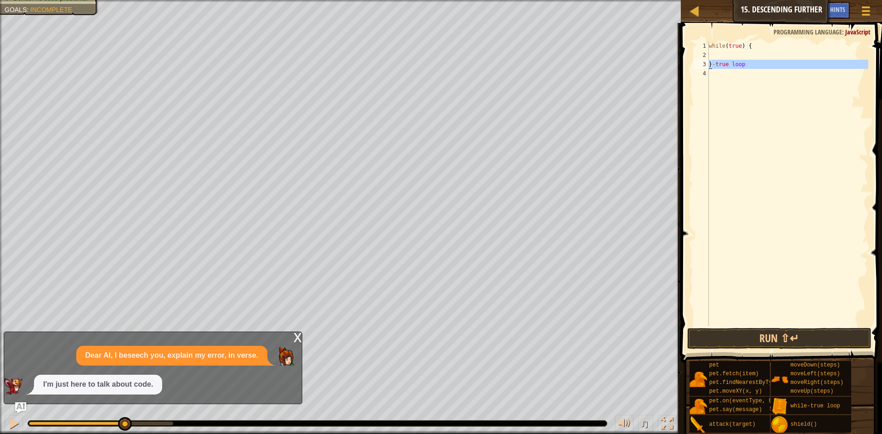
type textarea "}-true loop"
click at [749, 56] on div "while ( true ) {" at bounding box center [787, 192] width 161 height 303
type textarea "hero.moveRight(2))"
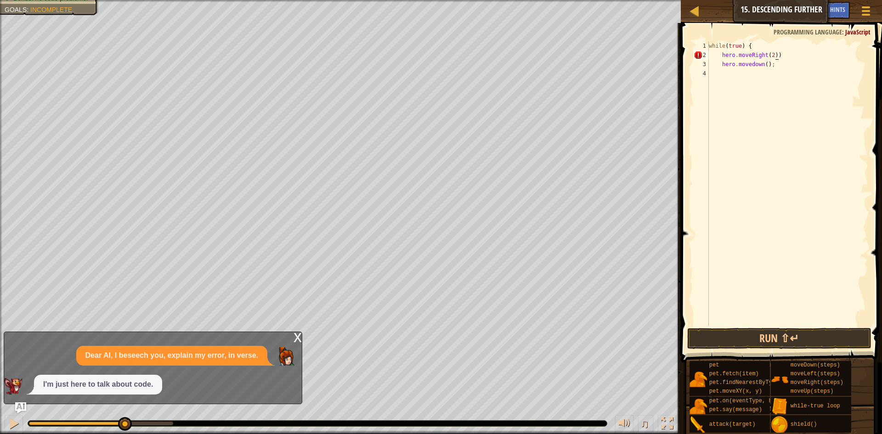
drag, startPoint x: 783, startPoint y: 55, endPoint x: 769, endPoint y: 82, distance: 29.8
click at [783, 56] on div "while ( true ) { hero . moveRight ( 2 )) hero . [GEOGRAPHIC_DATA] ( ) ;" at bounding box center [787, 192] width 161 height 303
click at [727, 71] on div "while ( true ) { hero . moveRight ( 2 ) ; hero . [GEOGRAPHIC_DATA] ( ) ;" at bounding box center [787, 192] width 161 height 303
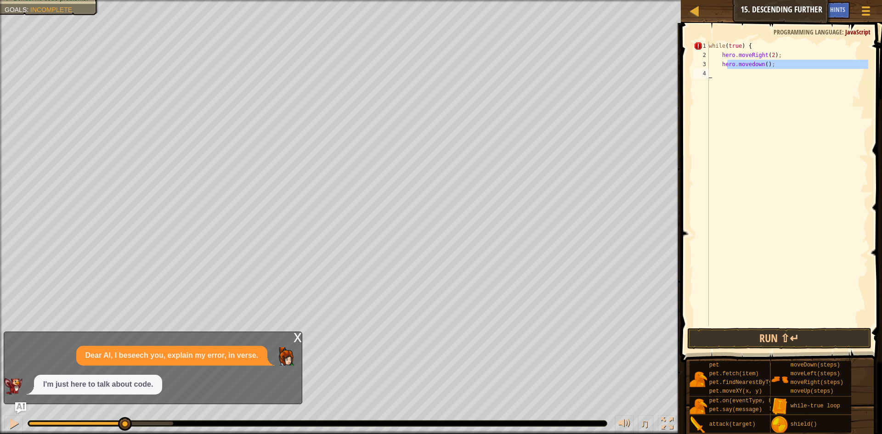
type textarea "hero.movedown();"
click at [731, 81] on div "while ( true ) { hero . moveRight ( 2 ) ; hero . [GEOGRAPHIC_DATA] ( ) ;" at bounding box center [787, 183] width 161 height 285
click at [745, 339] on button "Run ⇧↵" at bounding box center [779, 338] width 184 height 21
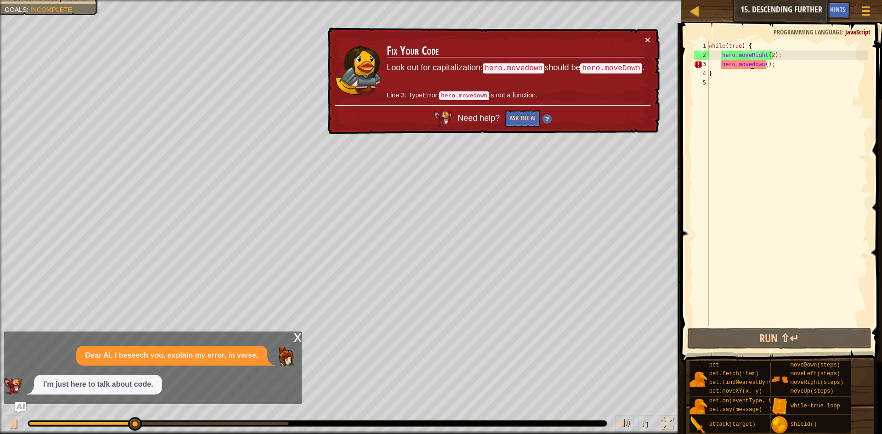
click at [751, 65] on div "while ( true ) { hero . moveRight ( 2 ) ; hero . movedown ( ) ; }" at bounding box center [787, 192] width 161 height 303
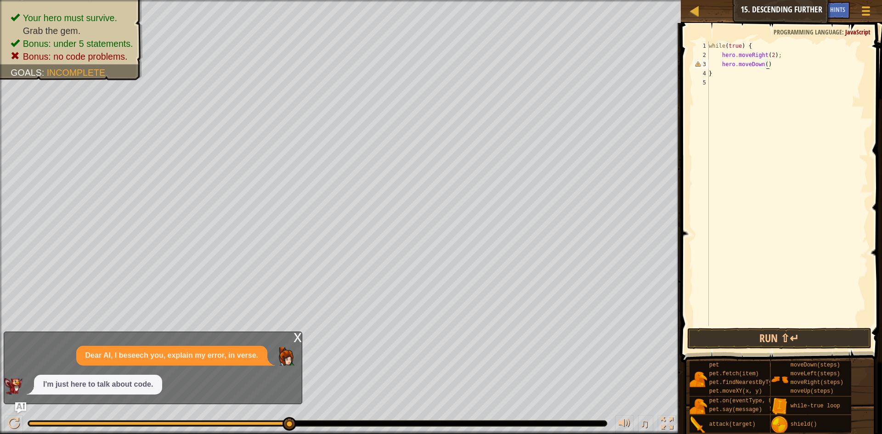
scroll to position [4, 5]
type textarea "hero.moveDown();"
click at [799, 350] on span at bounding box center [782, 179] width 209 height 367
click at [801, 337] on button "Run ⇧↵" at bounding box center [779, 338] width 184 height 21
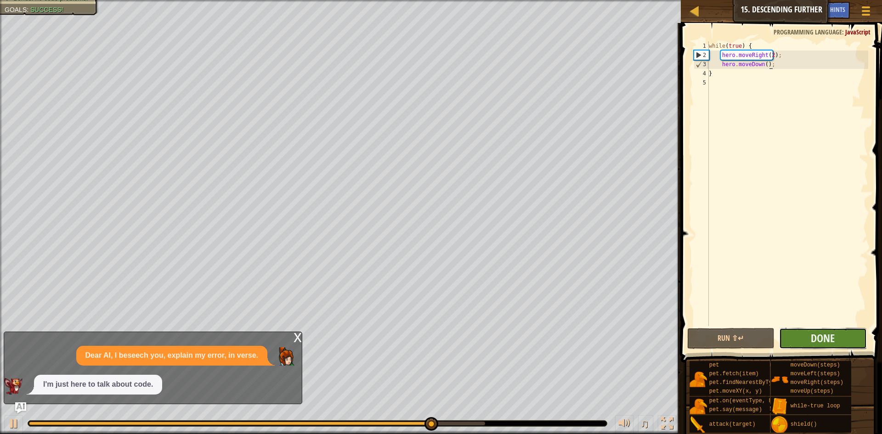
click at [849, 333] on button "Done" at bounding box center [823, 338] width 88 height 21
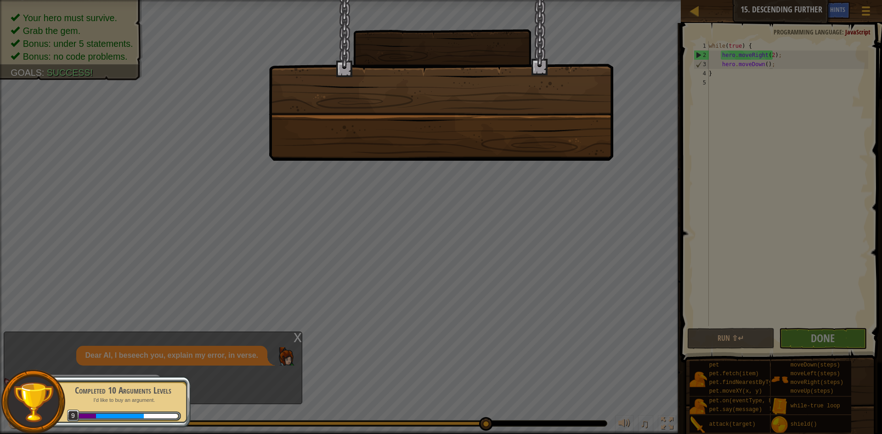
click at [590, 70] on div at bounding box center [441, 80] width 344 height 161
click at [565, 139] on div at bounding box center [441, 80] width 344 height 161
click at [304, 322] on div at bounding box center [441, 217] width 882 height 434
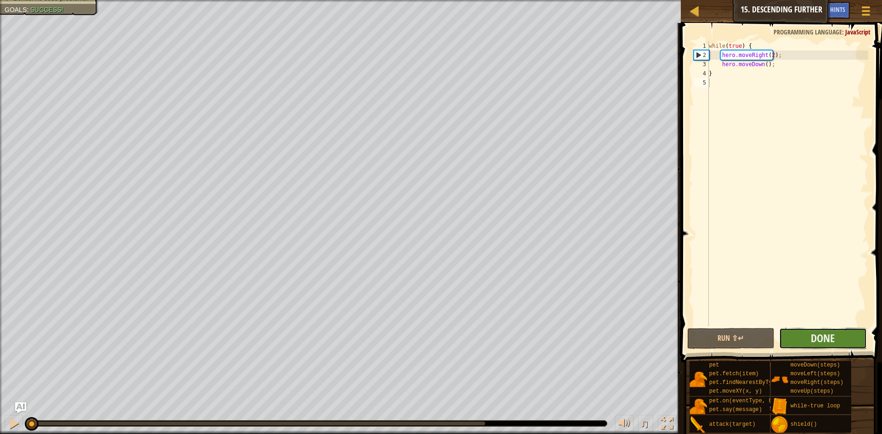
click at [800, 331] on button "Done" at bounding box center [823, 338] width 88 height 21
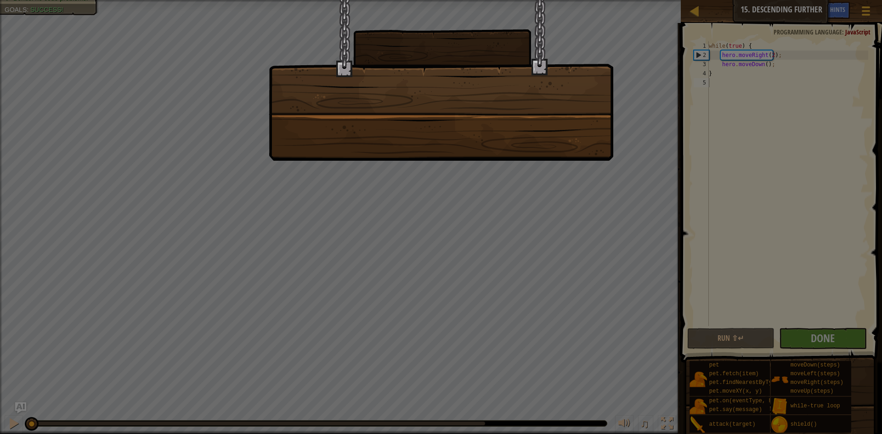
click at [624, 134] on div at bounding box center [441, 217] width 882 height 434
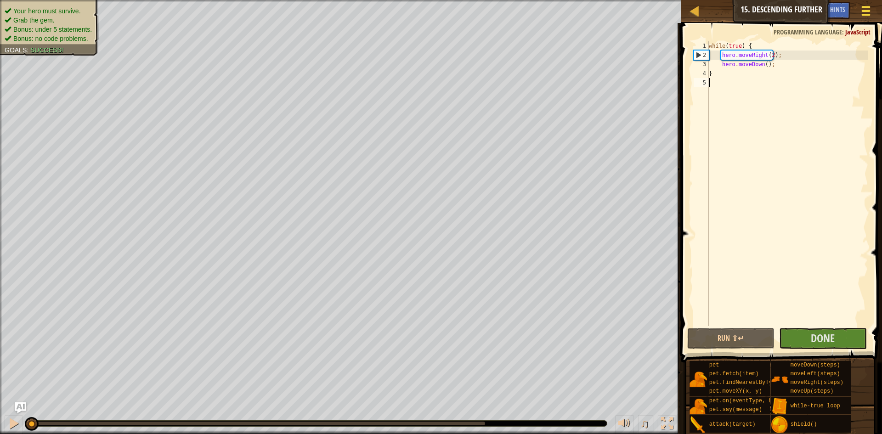
click at [866, 15] on span at bounding box center [866, 15] width 9 height 2
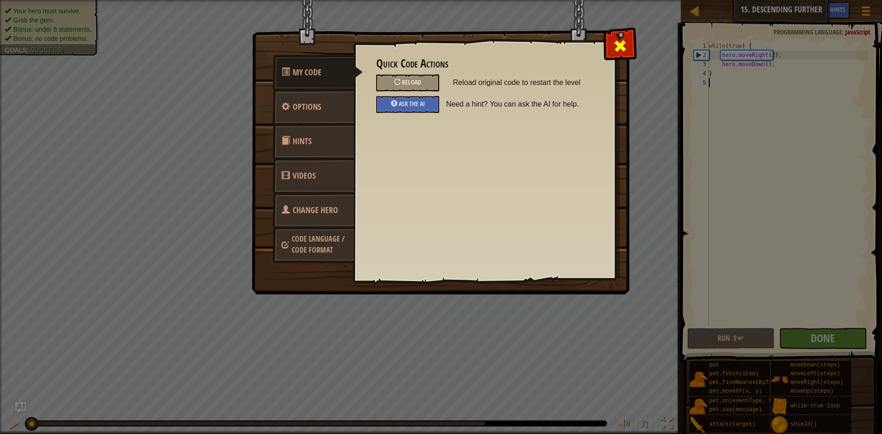
click at [631, 45] on div at bounding box center [619, 43] width 29 height 29
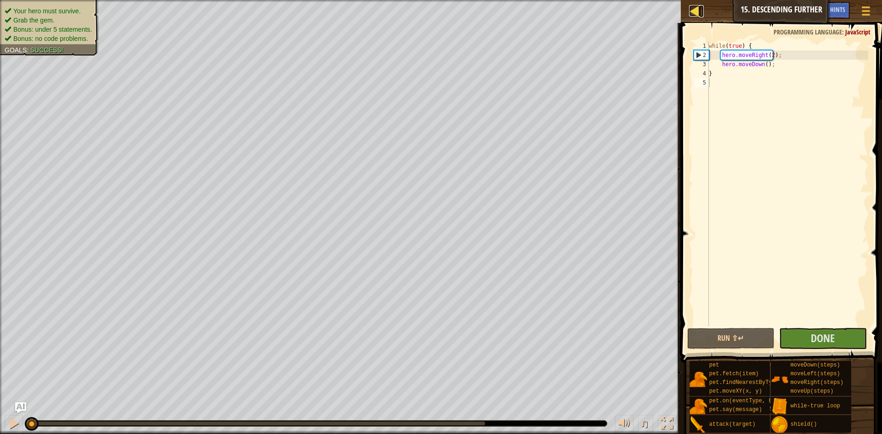
click at [690, 11] on div at bounding box center [694, 10] width 11 height 11
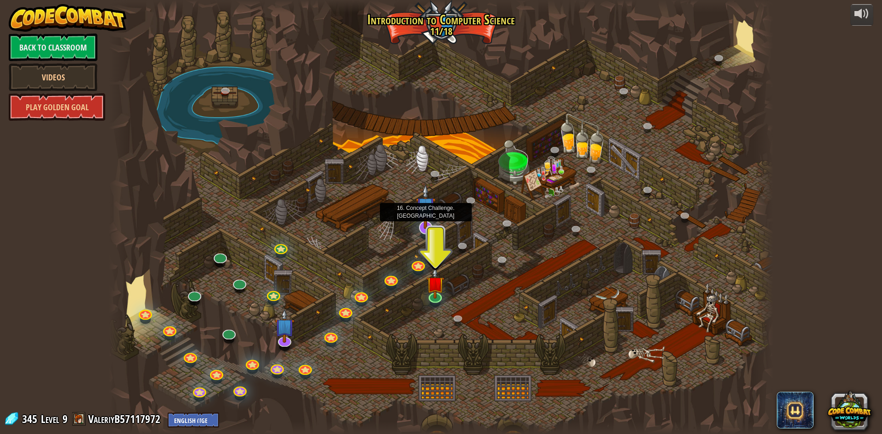
click at [429, 226] on img at bounding box center [425, 206] width 19 height 45
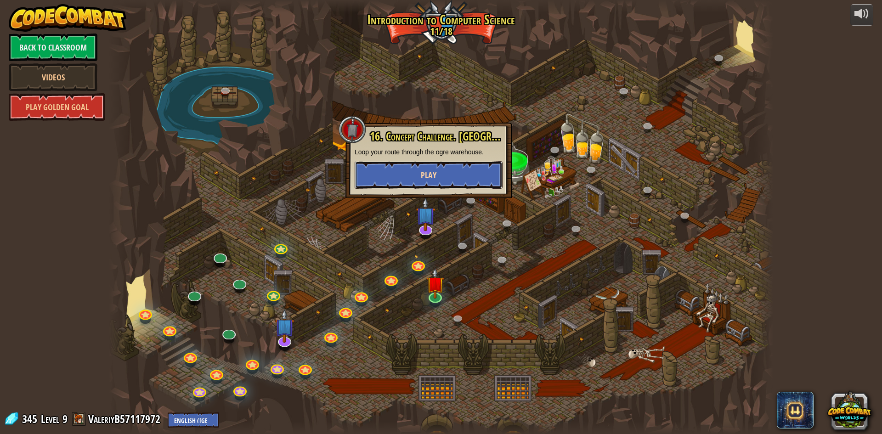
click at [420, 184] on button "Play" at bounding box center [429, 175] width 148 height 28
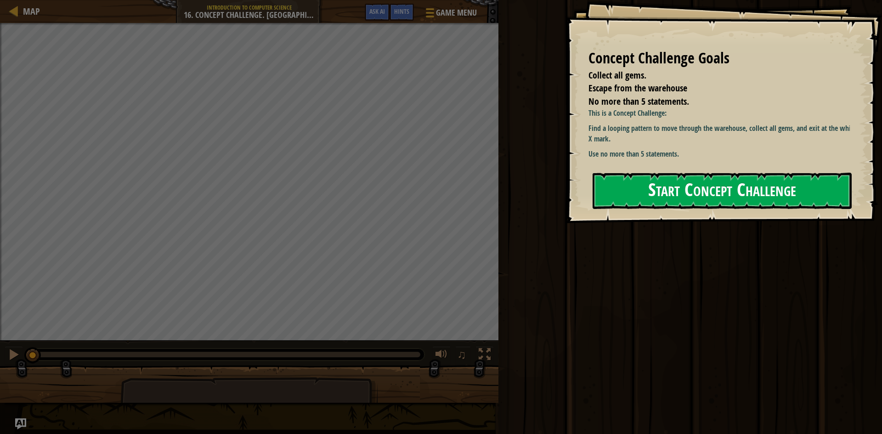
click at [628, 176] on button "Start Concept Challenge" at bounding box center [722, 191] width 259 height 36
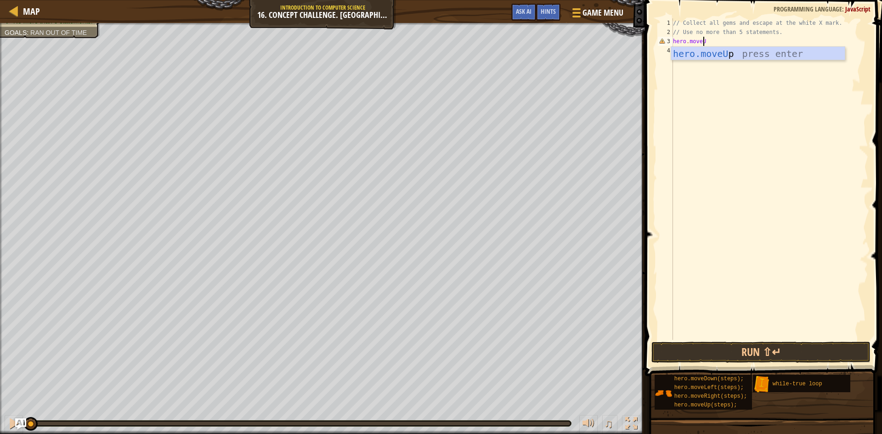
scroll to position [4, 2]
type textarea "hero.moveUp();"
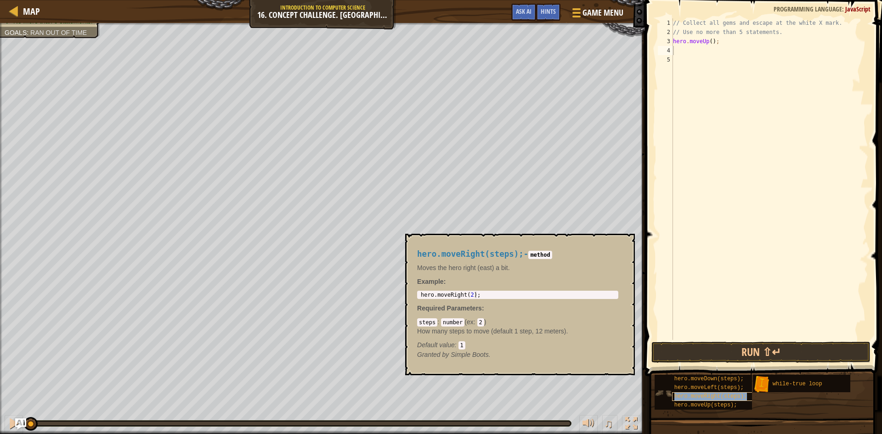
click at [716, 394] on span "hero.moveRight(steps);" at bounding box center [710, 396] width 73 height 6
click at [732, 349] on button "Run ⇧↵" at bounding box center [760, 352] width 219 height 21
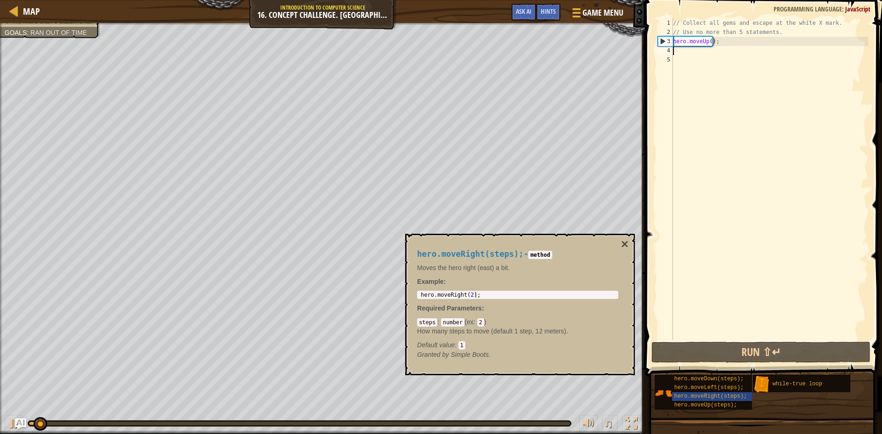
click at [708, 43] on div "// Collect all gems and escape at the white X mark. // Use no more than 5 state…" at bounding box center [769, 188] width 197 height 340
click at [707, 42] on div "// Collect all gems and escape at the white X mark. // Use no more than 5 state…" at bounding box center [769, 188] width 197 height 340
click at [709, 41] on div "// Collect all gems and escape at the white X mark. // Use no more than 5 state…" at bounding box center [769, 188] width 197 height 340
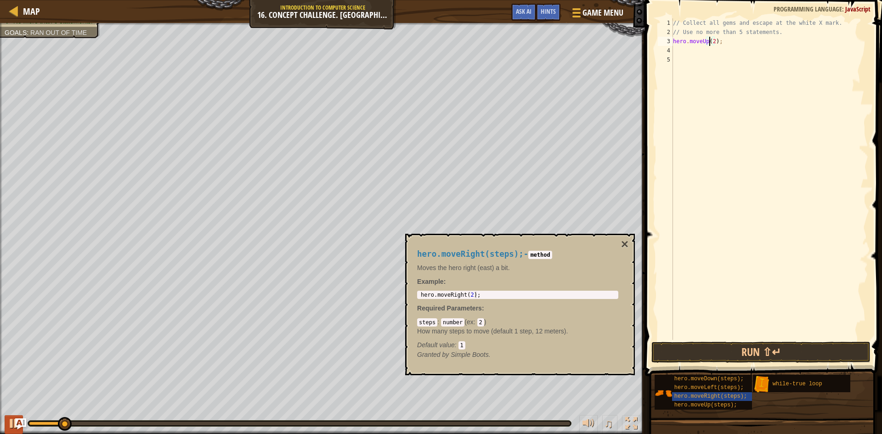
type textarea "hero.moveUp(2);"
click at [8, 426] on div at bounding box center [14, 424] width 12 height 12
drag, startPoint x: 64, startPoint y: 417, endPoint x: 56, endPoint y: 418, distance: 8.5
click at [28, 424] on div "♫" at bounding box center [322, 421] width 645 height 28
drag, startPoint x: 63, startPoint y: 426, endPoint x: 2, endPoint y: 419, distance: 61.9
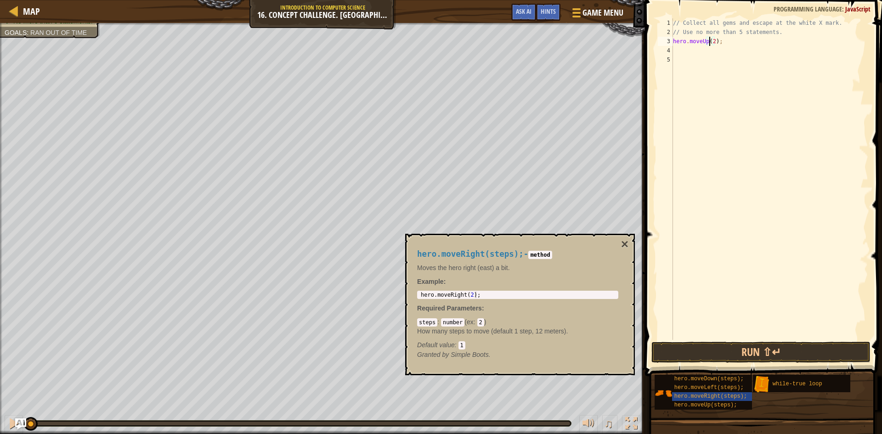
click at [4, 428] on div "♫" at bounding box center [322, 421] width 645 height 28
drag, startPoint x: 28, startPoint y: 424, endPoint x: 0, endPoint y: 399, distance: 37.7
click at [0, 403] on div "Collect all gems. Escape from the warehouse No more than 5 statements. Goals : …" at bounding box center [441, 228] width 882 height 411
click at [717, 53] on div "// Collect all gems and escape at the white X mark. // Use no more than 5 state…" at bounding box center [769, 188] width 197 height 340
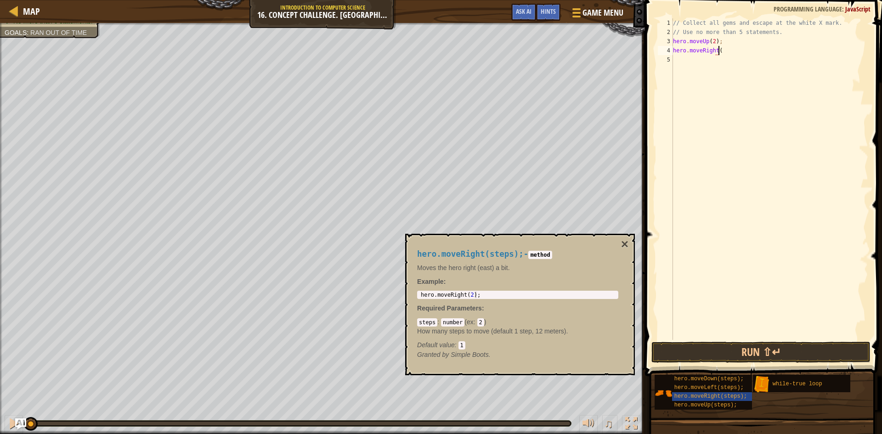
type textarea "hero.moveRight();"
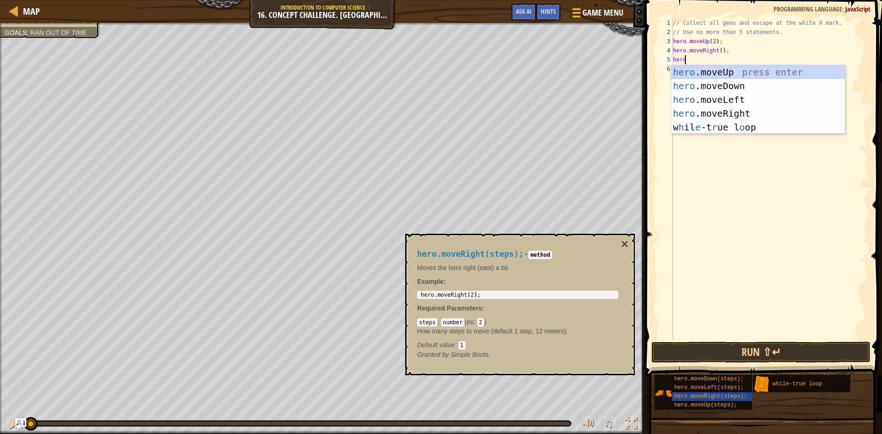
scroll to position [4, 0]
type textarea "h"
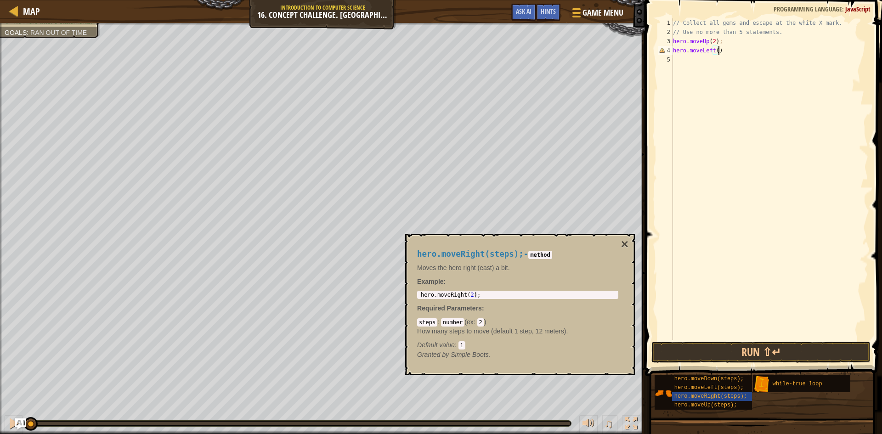
scroll to position [4, 4]
type textarea "hero.moveLeft();"
click at [753, 353] on button "Run ⇧↵" at bounding box center [760, 352] width 219 height 21
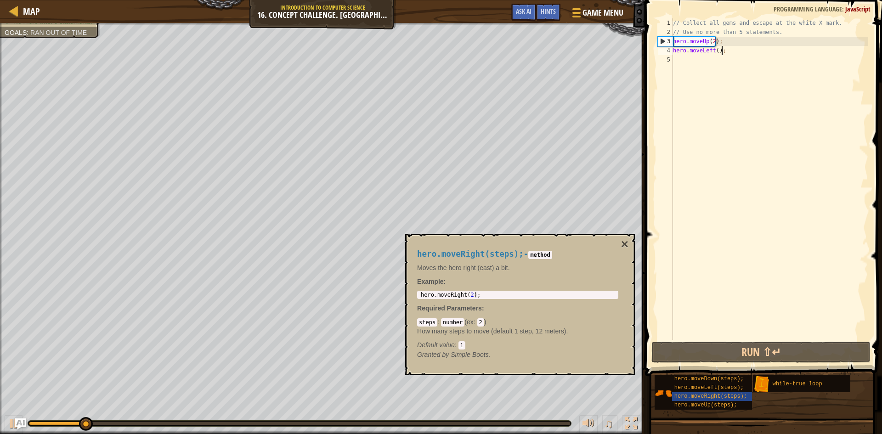
click at [709, 46] on div "// Collect all gems and escape at the white X mark. // Use no more than 5 state…" at bounding box center [769, 188] width 197 height 340
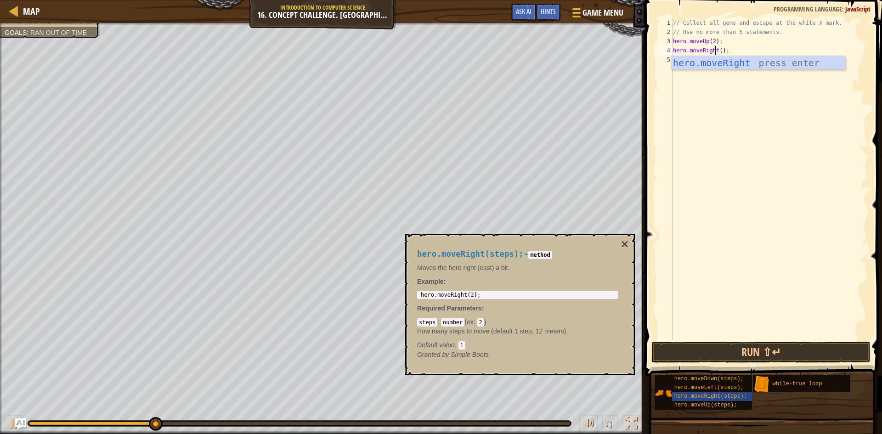
drag, startPoint x: 733, startPoint y: 37, endPoint x: 655, endPoint y: 50, distance: 79.1
click at [729, 37] on div "// Collect all gems and escape at the white X mark. // Use no more than 5 state…" at bounding box center [769, 188] width 197 height 340
click at [673, 41] on div "// Collect all gems and escape at the white X mark. // Use no more than 5 state…" at bounding box center [769, 188] width 197 height 340
click at [689, 47] on div "// Collect all gems and escape at the white X mark. // Use no more than 5 state…" at bounding box center [769, 188] width 197 height 340
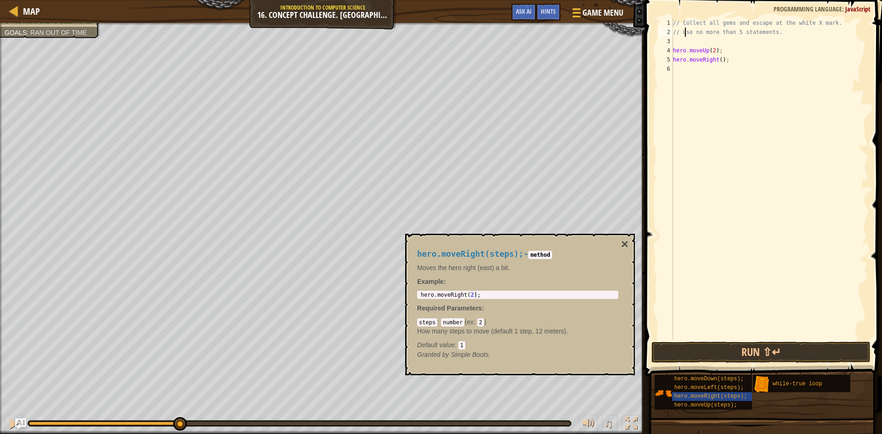
click at [684, 35] on div "// Collect all gems and escape at the white X mark. // Use no more than 5 state…" at bounding box center [769, 188] width 197 height 340
type textarea "// Use no more than 5 statements."
click at [675, 37] on div "1 2 3 4 5 6 // Collect all gems and escape at the white X mark. // Use no more …" at bounding box center [762, 179] width 212 height 322
click at [673, 39] on div "// Collect all gems and escape at the white X mark. // Use no more than 5 state…" at bounding box center [769, 188] width 197 height 340
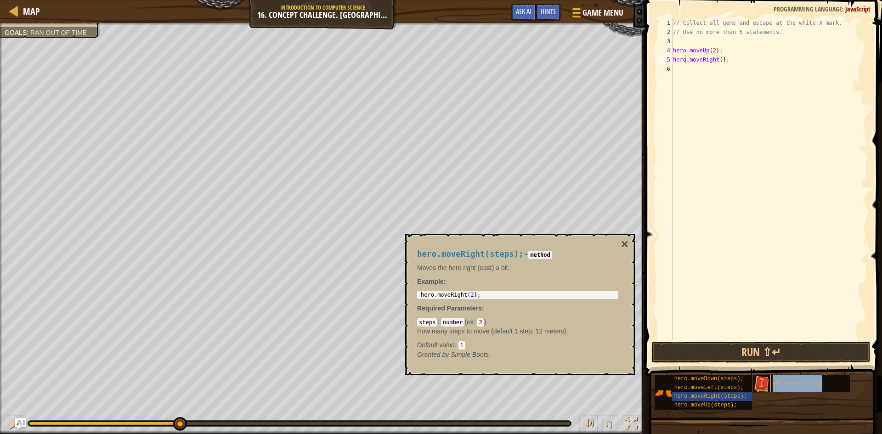
type textarea "hero.moveUp(2);"
type textarea "// Use no more than 5 statements."
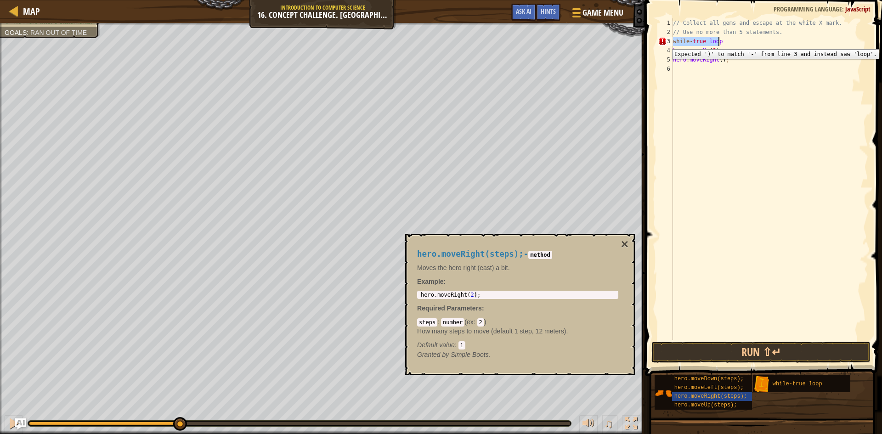
click at [665, 42] on div "3" at bounding box center [665, 41] width 15 height 9
click at [664, 44] on div "3" at bounding box center [665, 41] width 15 height 9
click at [691, 40] on div "// Collect all gems and escape at the white X mark. // Use no more than 5 state…" at bounding box center [769, 188] width 197 height 340
click at [672, 48] on div "4" at bounding box center [665, 50] width 15 height 9
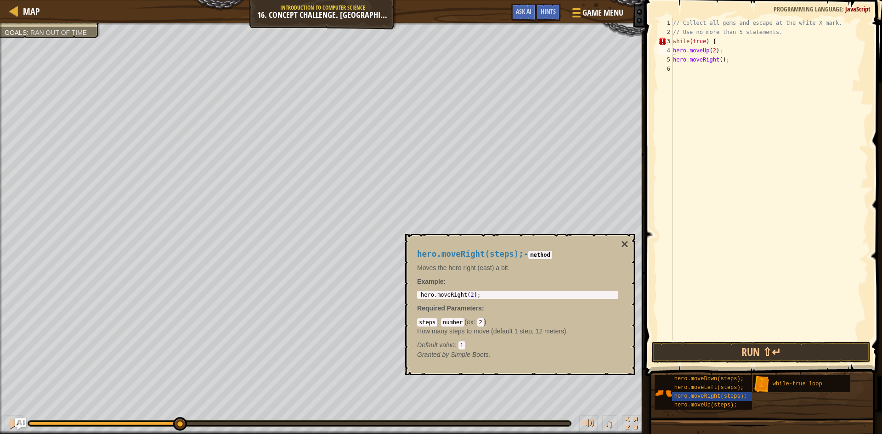
click at [673, 49] on div "// Collect all gems and escape at the white X mark. // Use no more than 5 state…" at bounding box center [769, 188] width 197 height 340
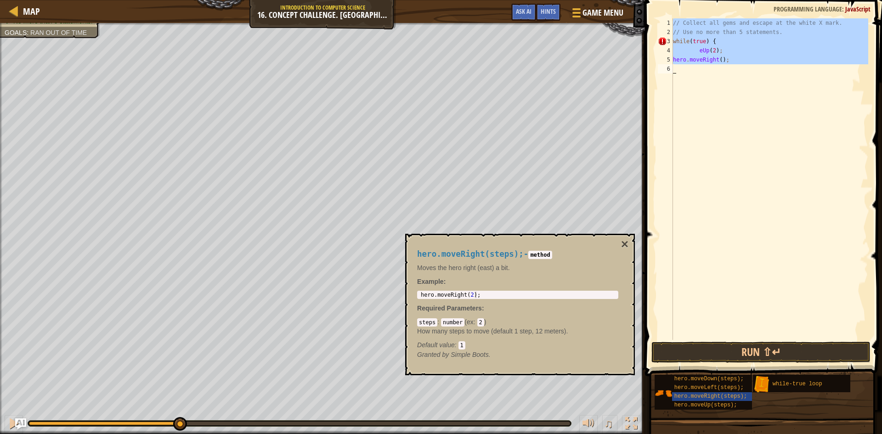
type textarea "hero.moveRight();"
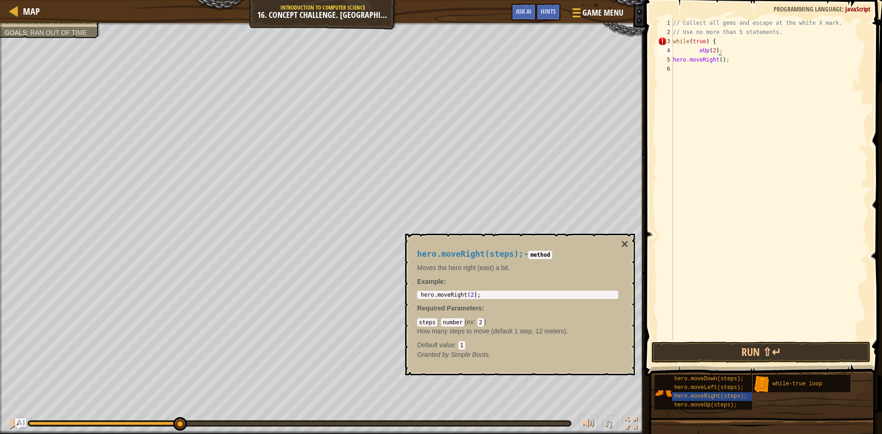
click at [721, 51] on div "// Collect all gems and escape at the white X mark. // Use no more than 5 state…" at bounding box center [769, 188] width 197 height 340
type textarea "eUp"
click at [664, 42] on div "3" at bounding box center [665, 41] width 15 height 9
type textarea "while(true) {"
click at [699, 49] on div "// Collect all gems and escape at the white X mark. // Use no more than 5 state…" at bounding box center [769, 188] width 197 height 340
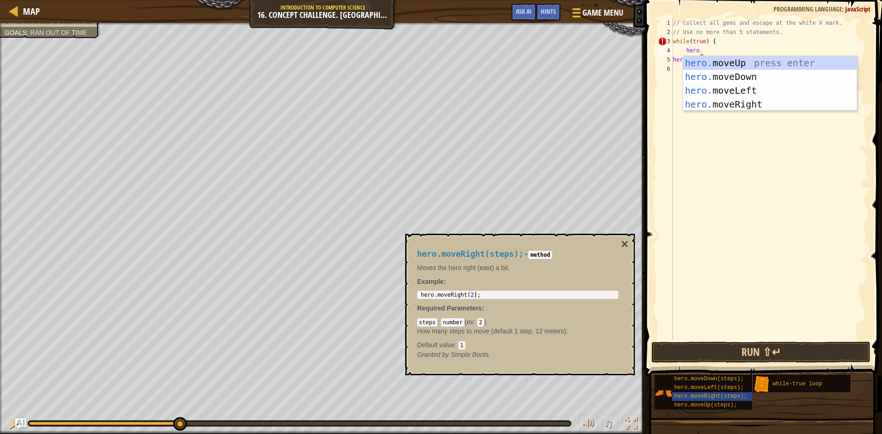
scroll to position [4, 3]
type textarea "hero.move"
click at [747, 261] on div "// Collect all gems and escape at the white X mark. // Use no more than 5 state…" at bounding box center [769, 188] width 197 height 340
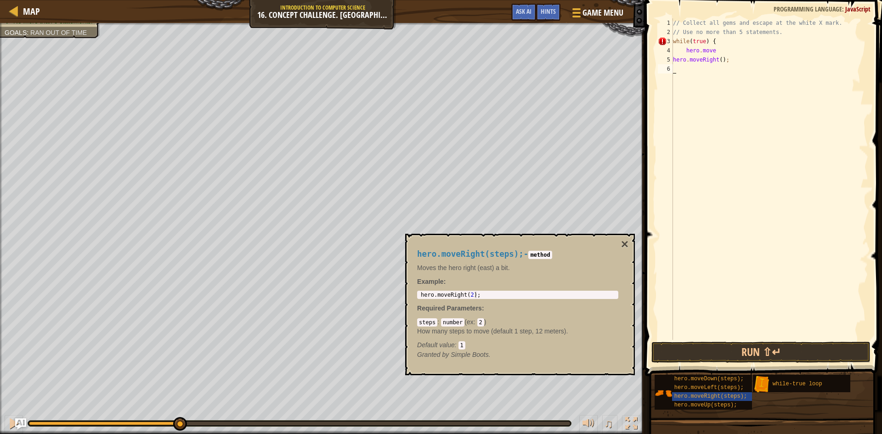
scroll to position [4, 0]
click at [674, 56] on div "// Collect all gems and escape at the white X mark. // Use no more than 5 state…" at bounding box center [769, 188] width 197 height 340
type textarea ";"
type textarea "hero.move"
click at [720, 54] on div "// Collect all gems and escape at the white X mark. // Use no more than 5 state…" at bounding box center [769, 188] width 197 height 340
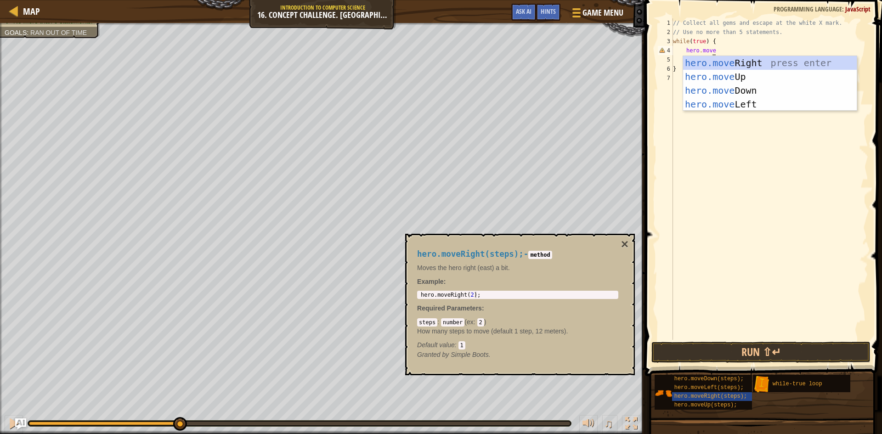
scroll to position [4, 3]
type textarea "hero.move"
